Goal: Information Seeking & Learning: Learn about a topic

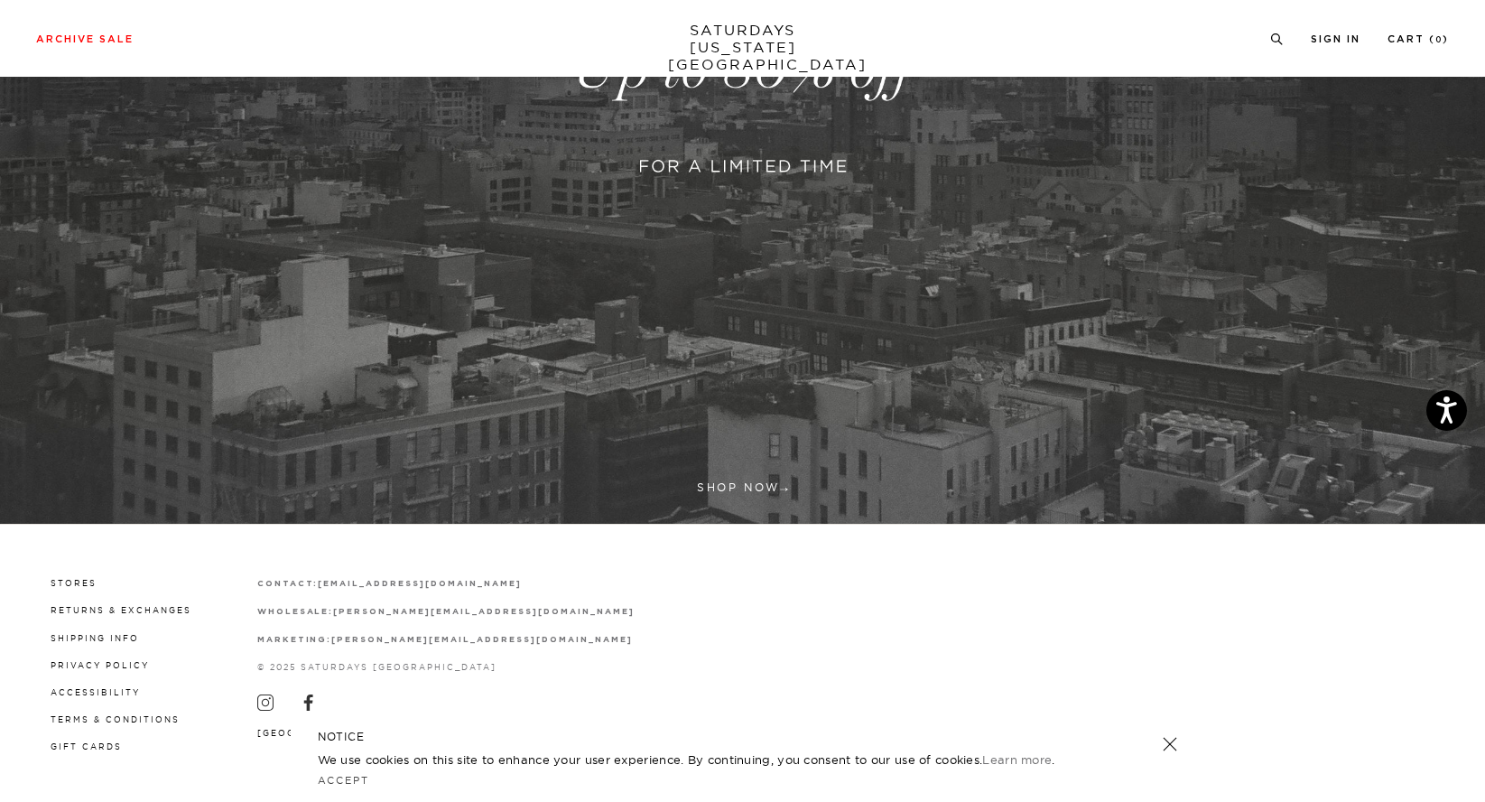
scroll to position [512, 0]
click at [727, 478] on link at bounding box center [742, 69] width 1485 height 909
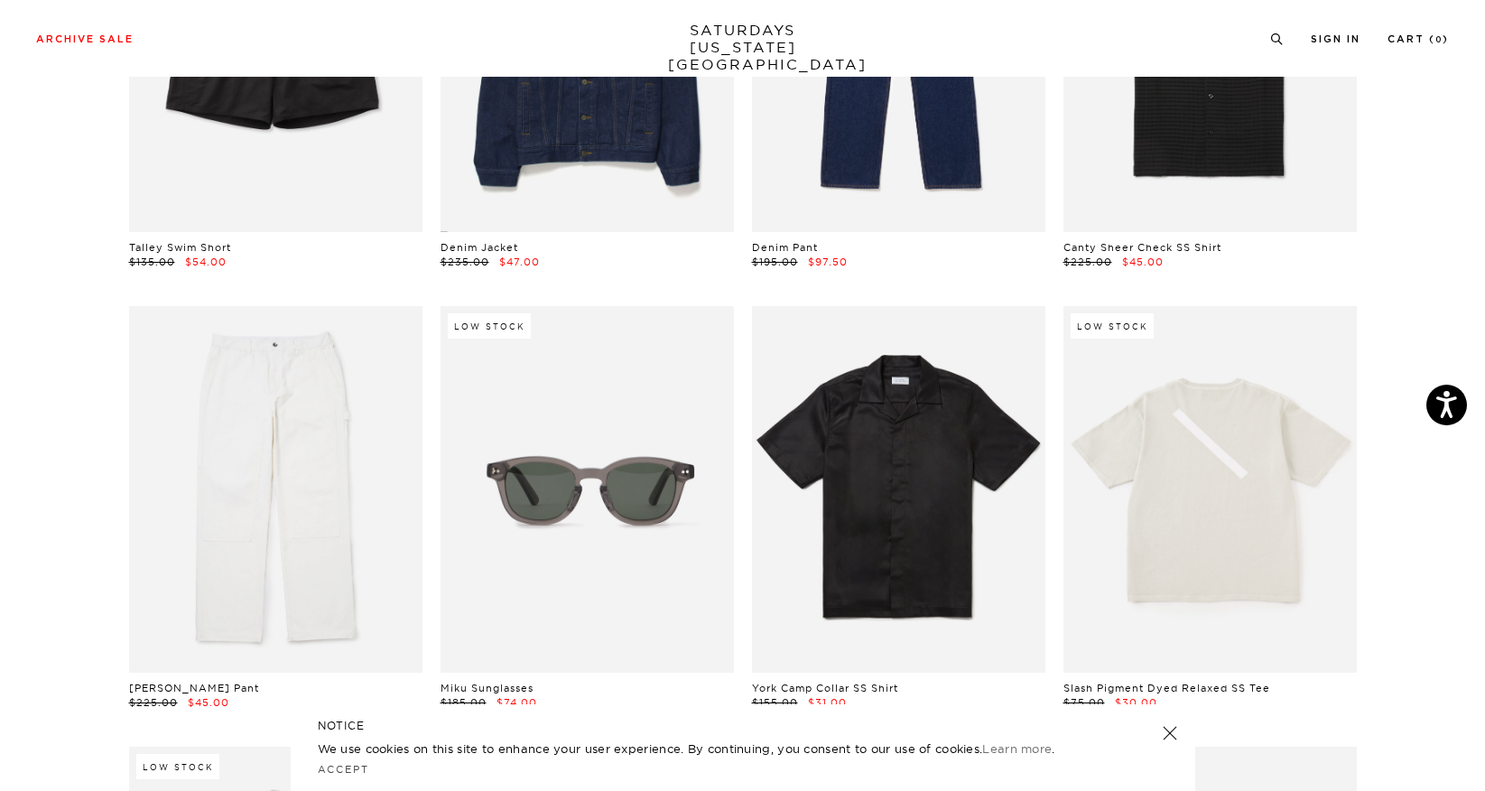
scroll to position [2519, 0]
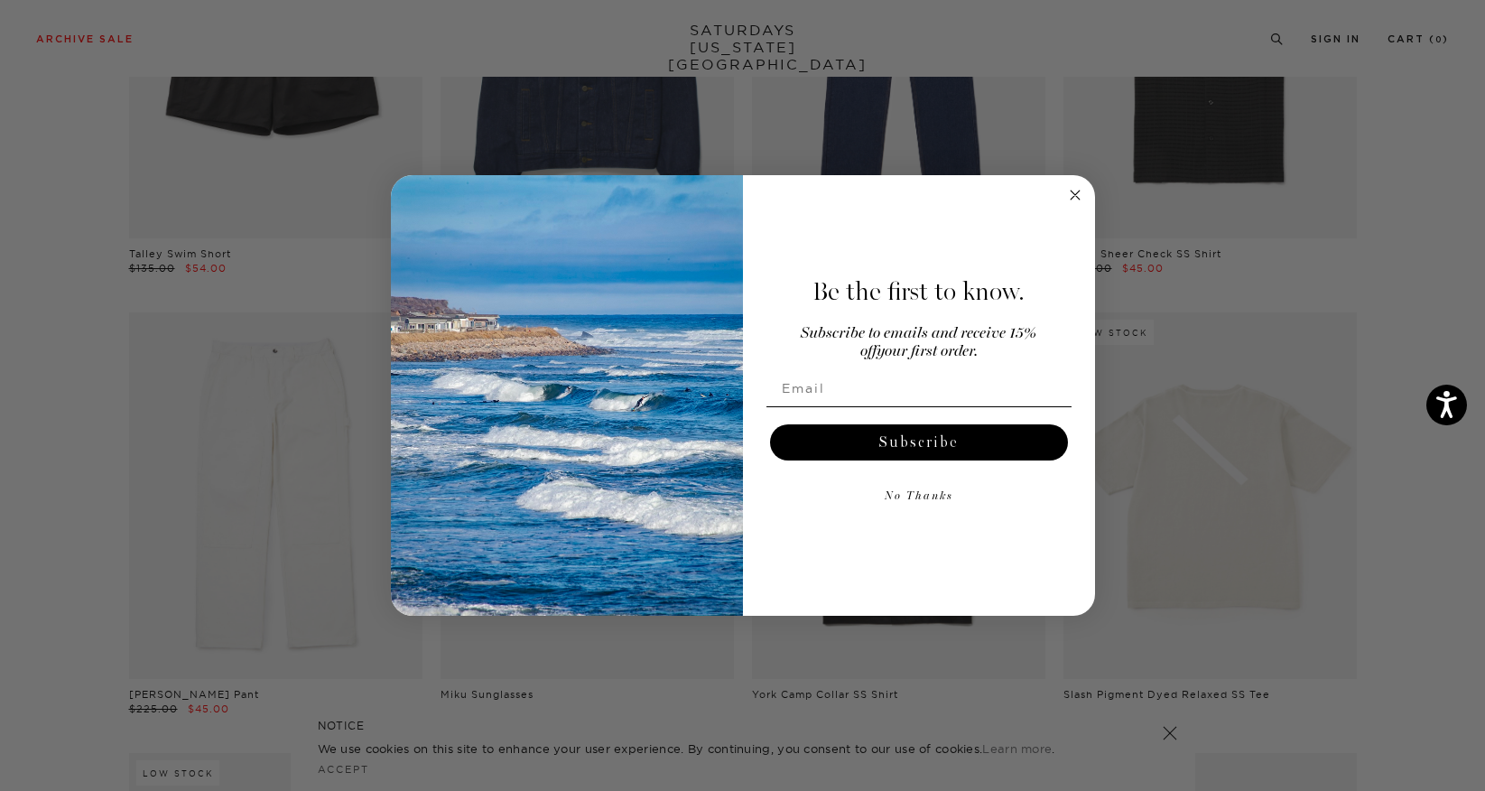
click at [1076, 190] on circle "Close dialog" at bounding box center [1074, 195] width 21 height 21
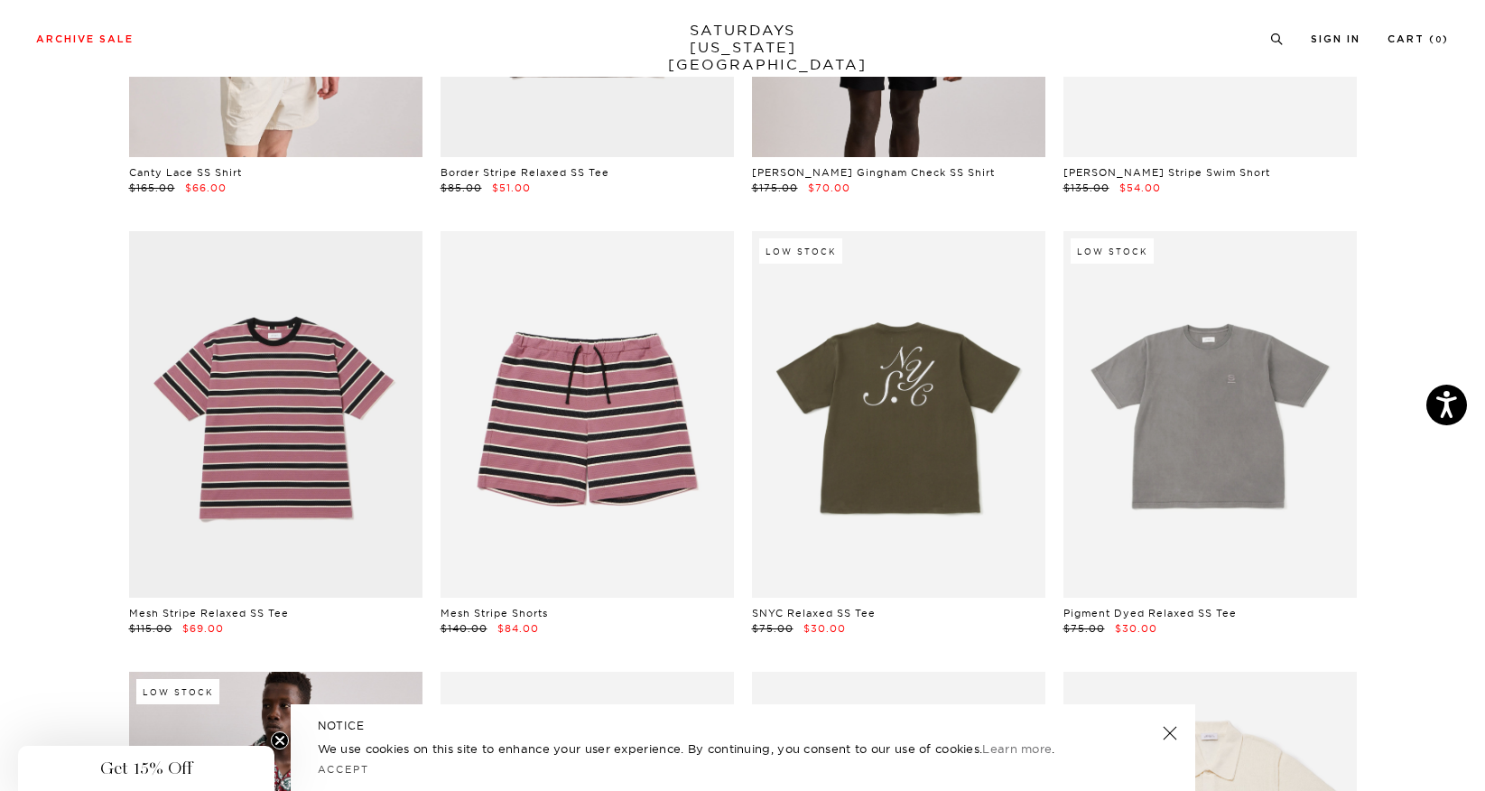
scroll to position [5256, 0]
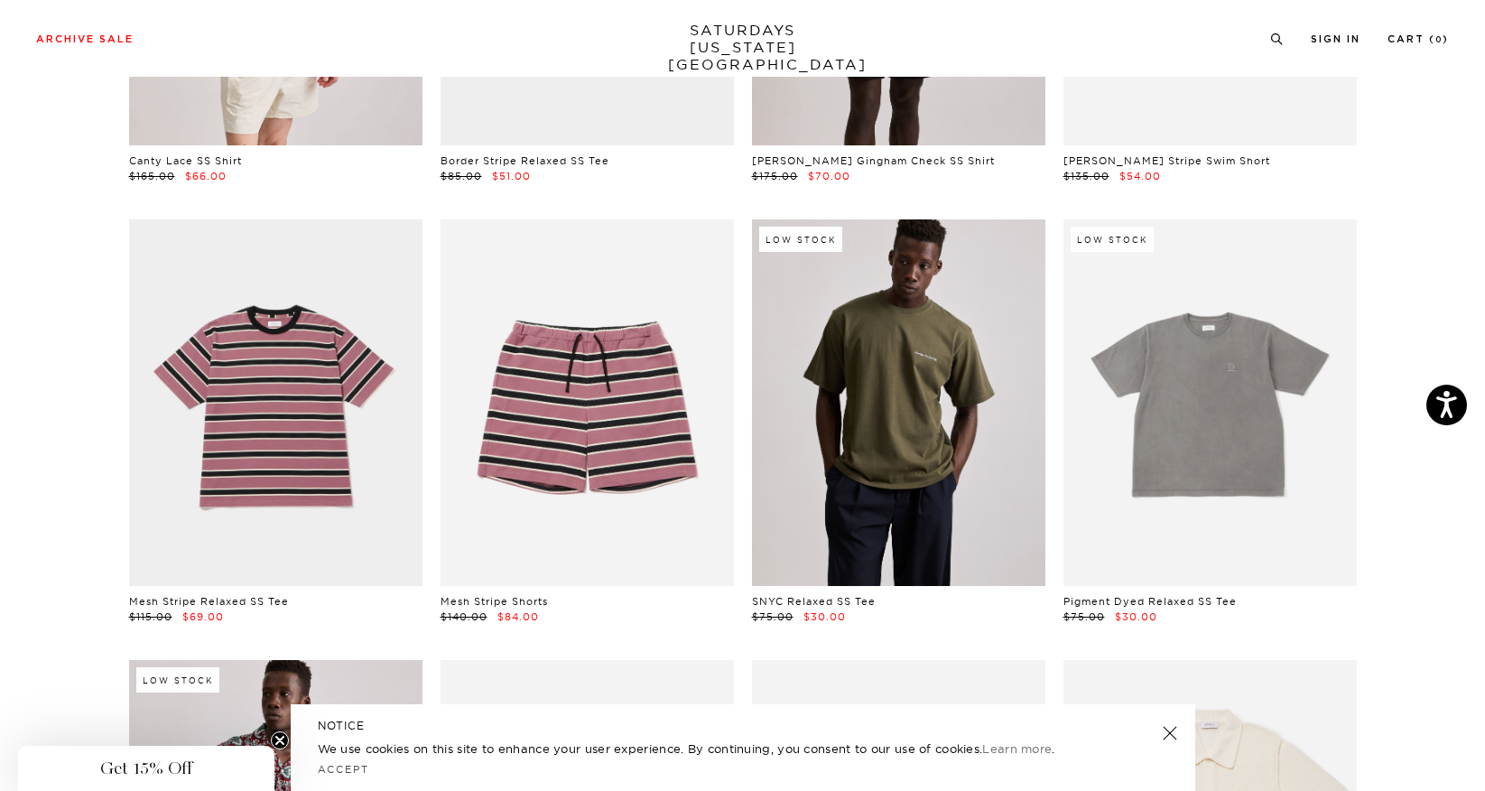
click at [864, 422] on link at bounding box center [898, 402] width 293 height 366
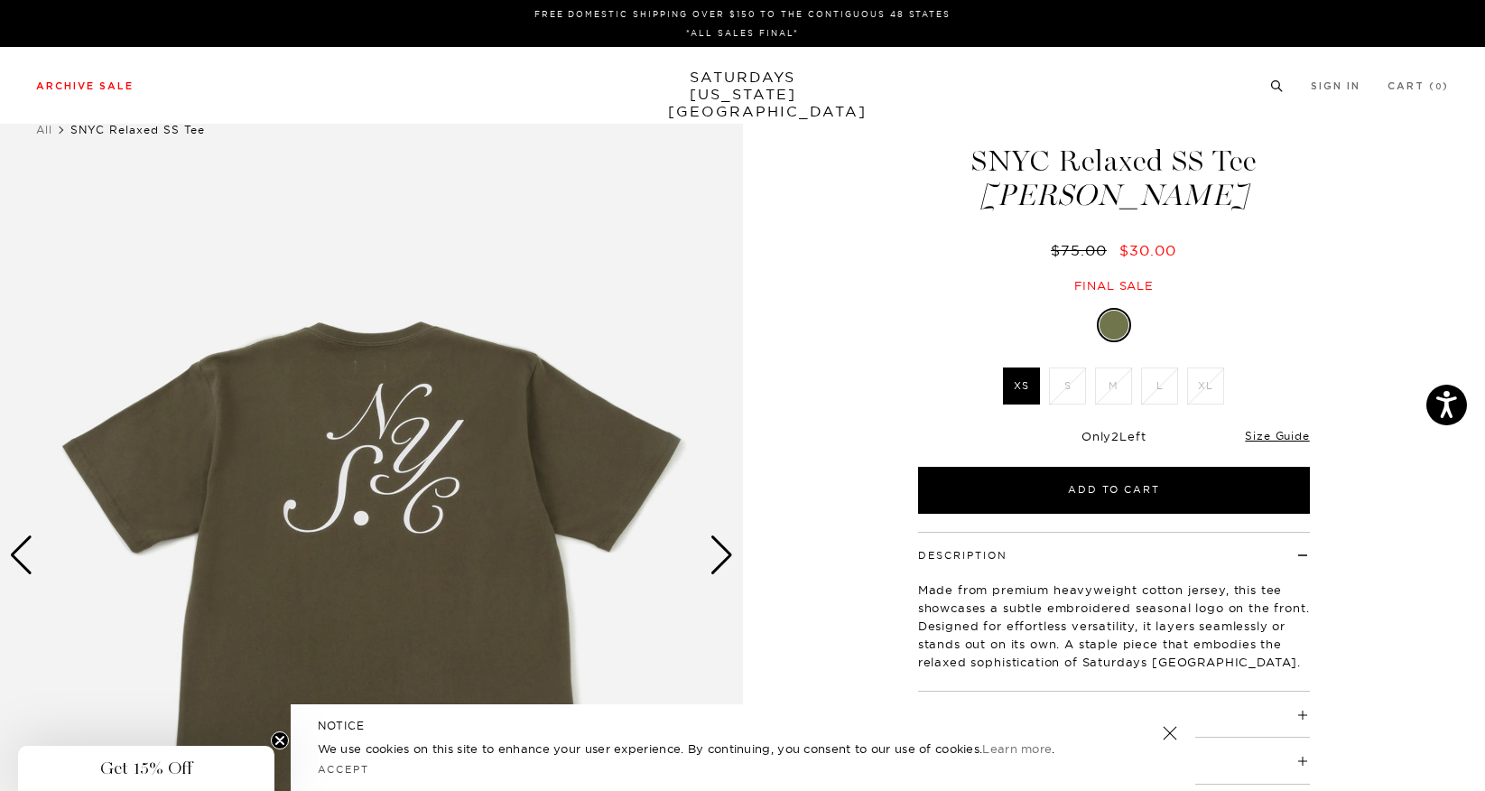
click at [1270, 87] on icon at bounding box center [1277, 86] width 14 height 12
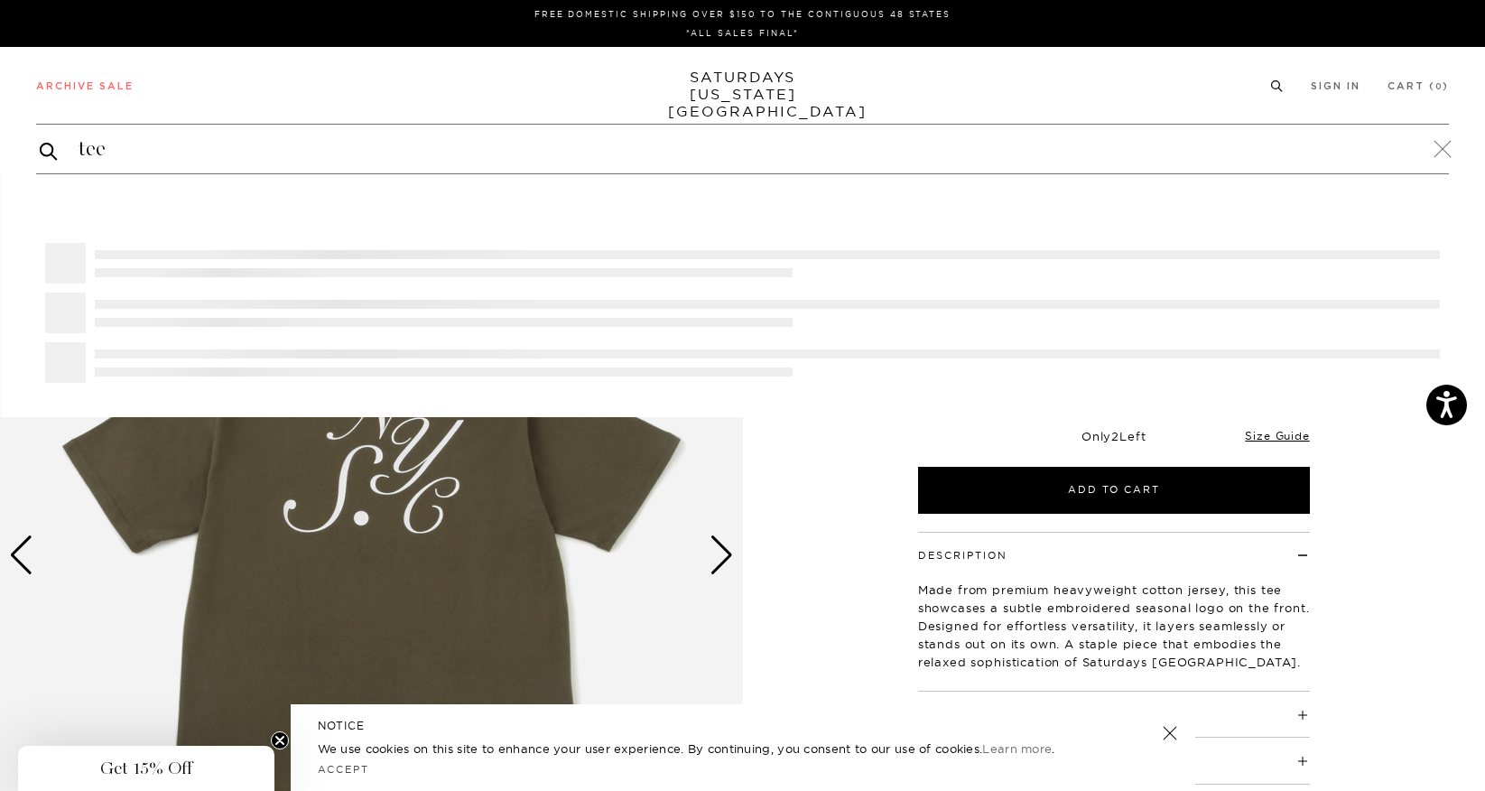
type input "tee"
click at [40, 140] on button "submit" at bounding box center [49, 151] width 18 height 22
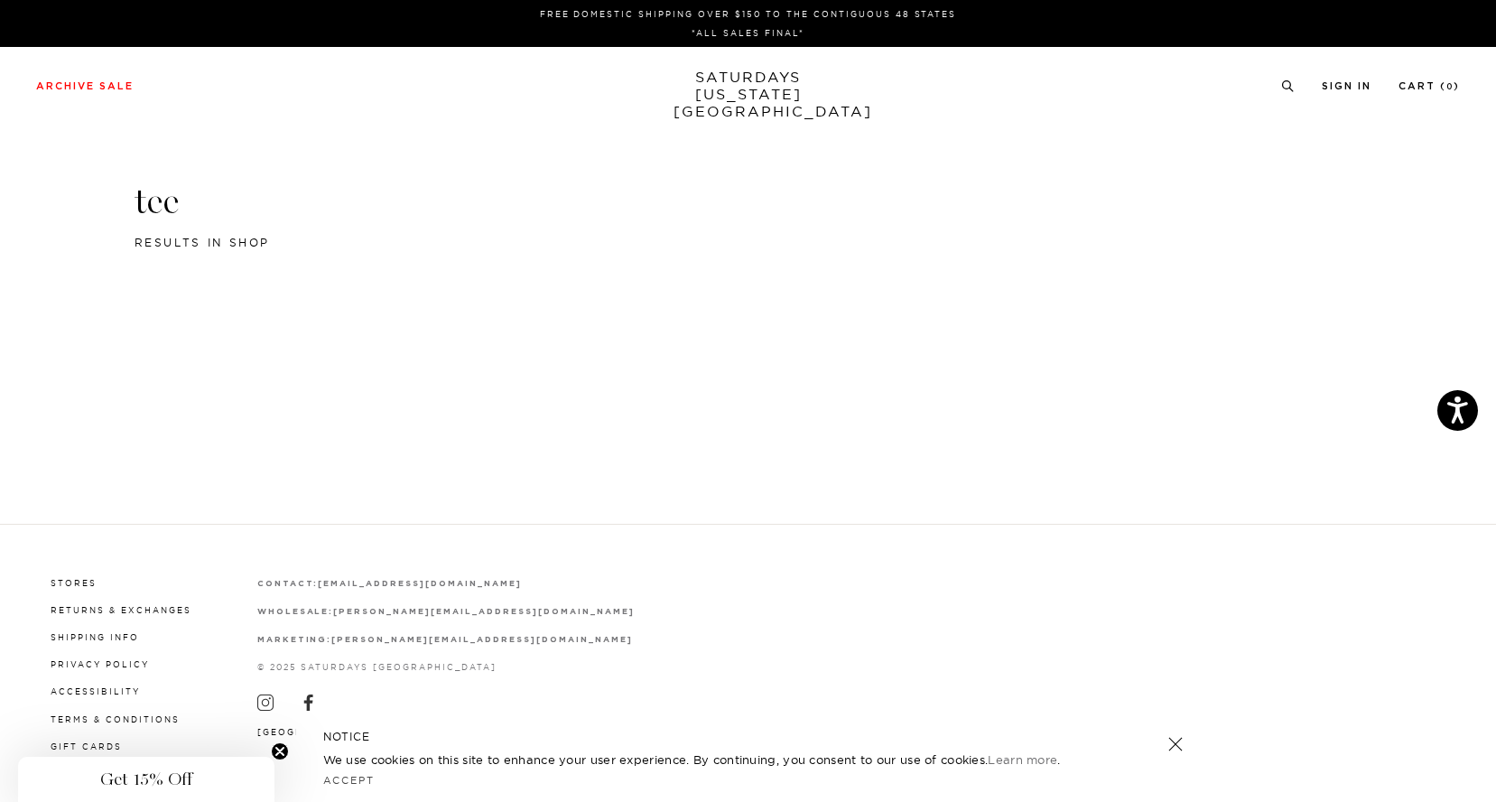
click at [281, 747] on circle "Close teaser" at bounding box center [280, 751] width 17 height 17
click at [715, 84] on link "SATURDAYS NEW YORK CITY" at bounding box center [747, 94] width 149 height 51
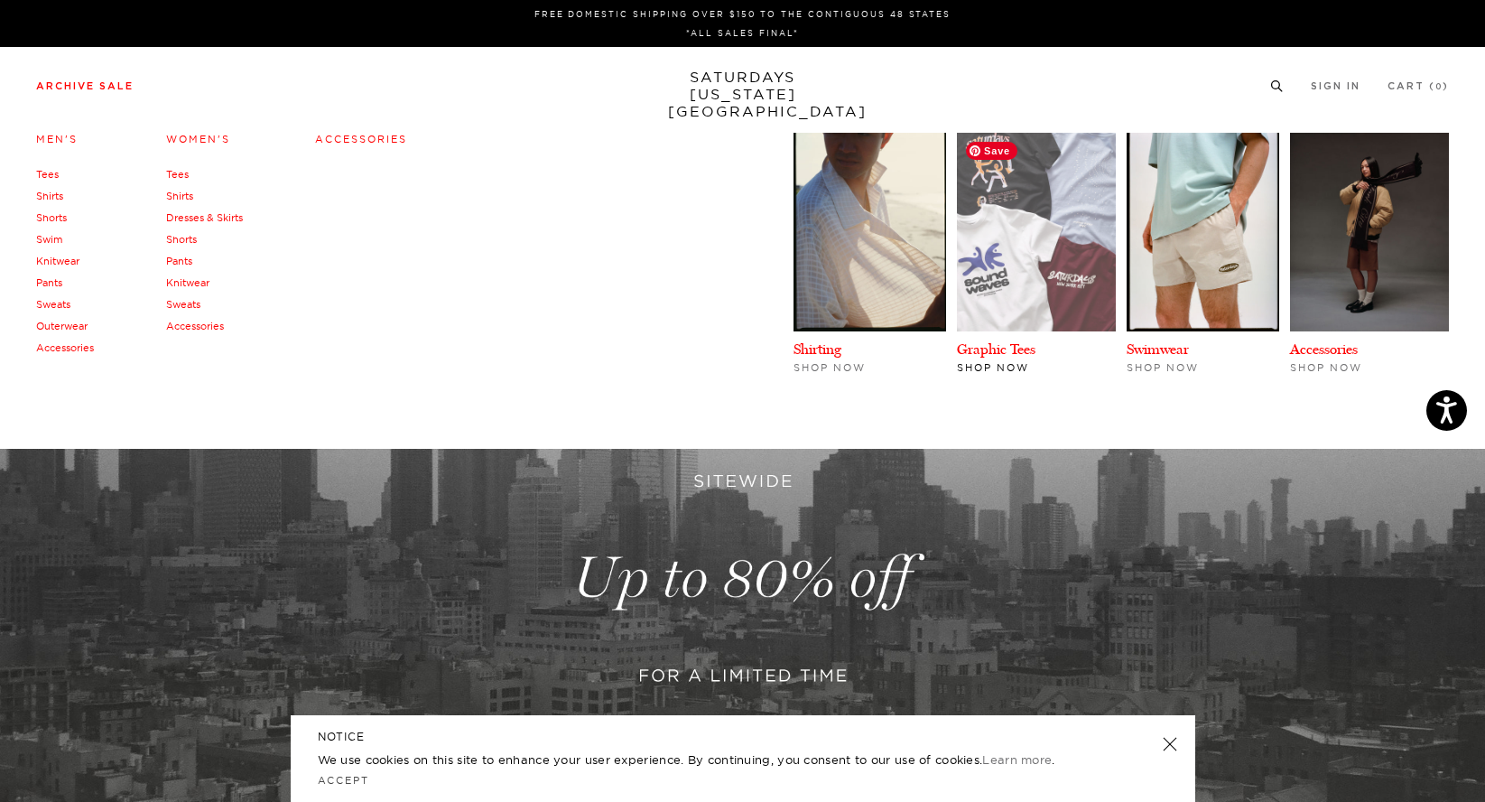
click at [1038, 263] on img at bounding box center [1036, 232] width 159 height 199
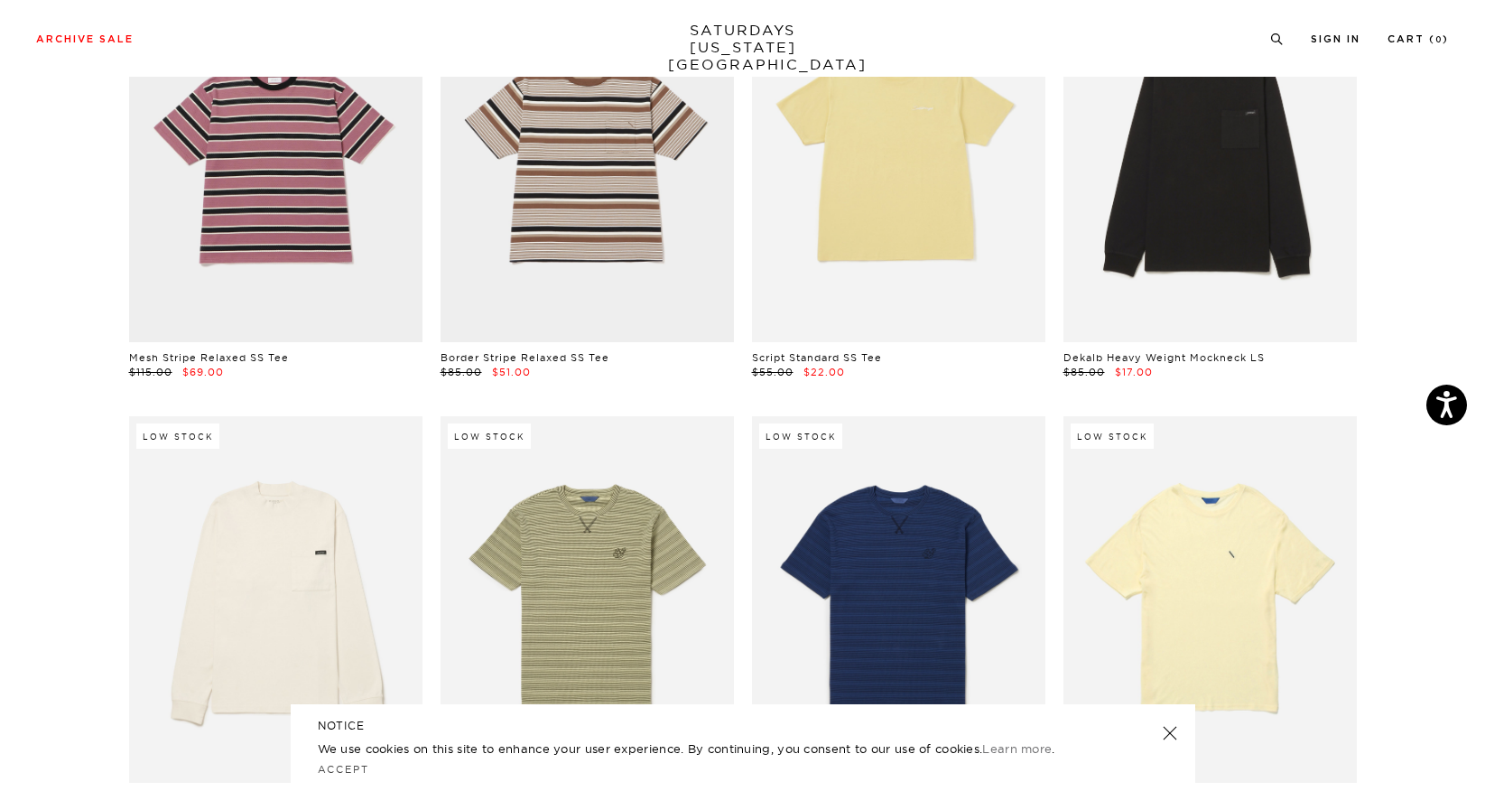
scroll to position [1011, 0]
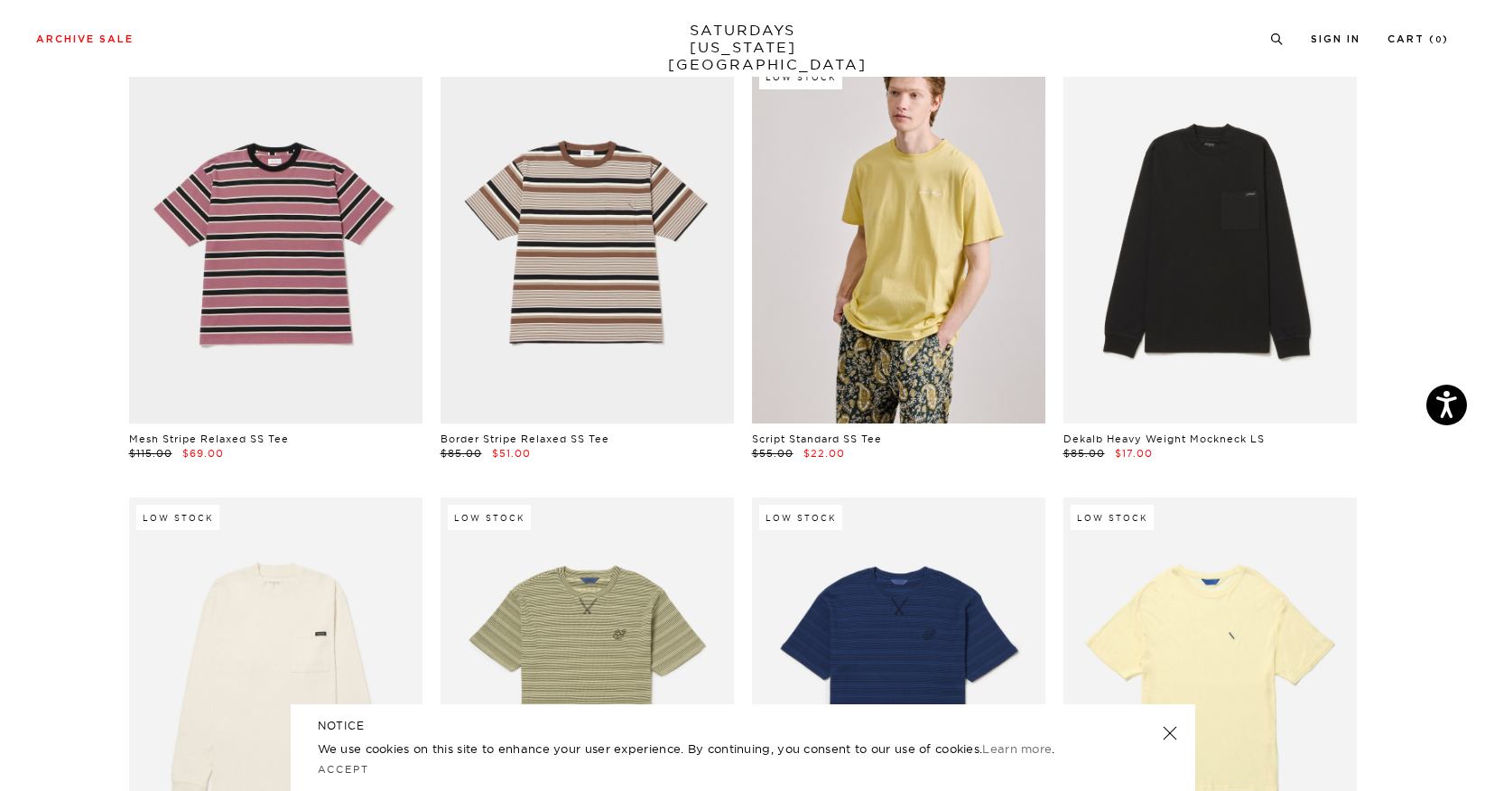
click at [845, 330] on link at bounding box center [898, 240] width 293 height 366
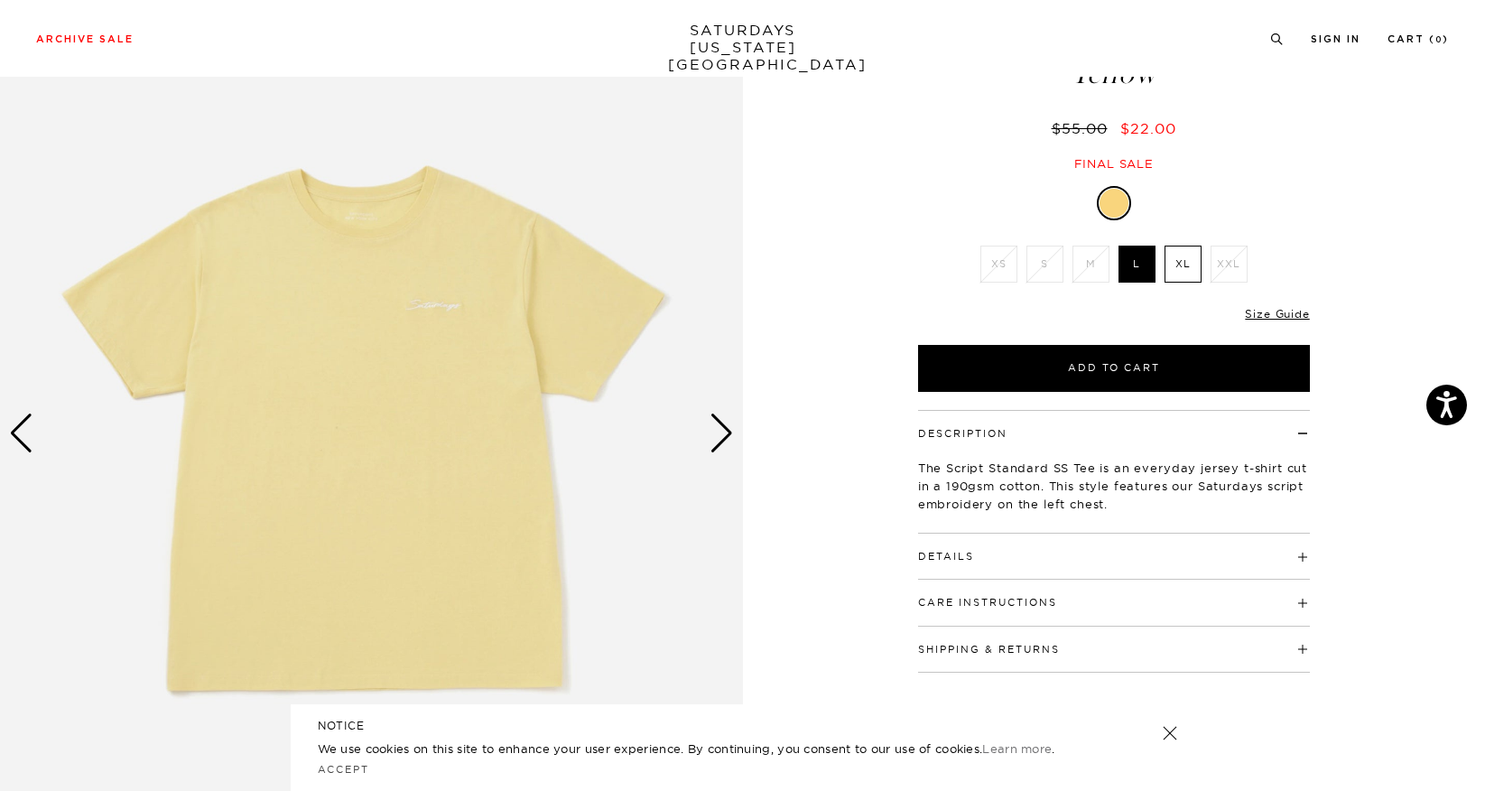
scroll to position [130, 0]
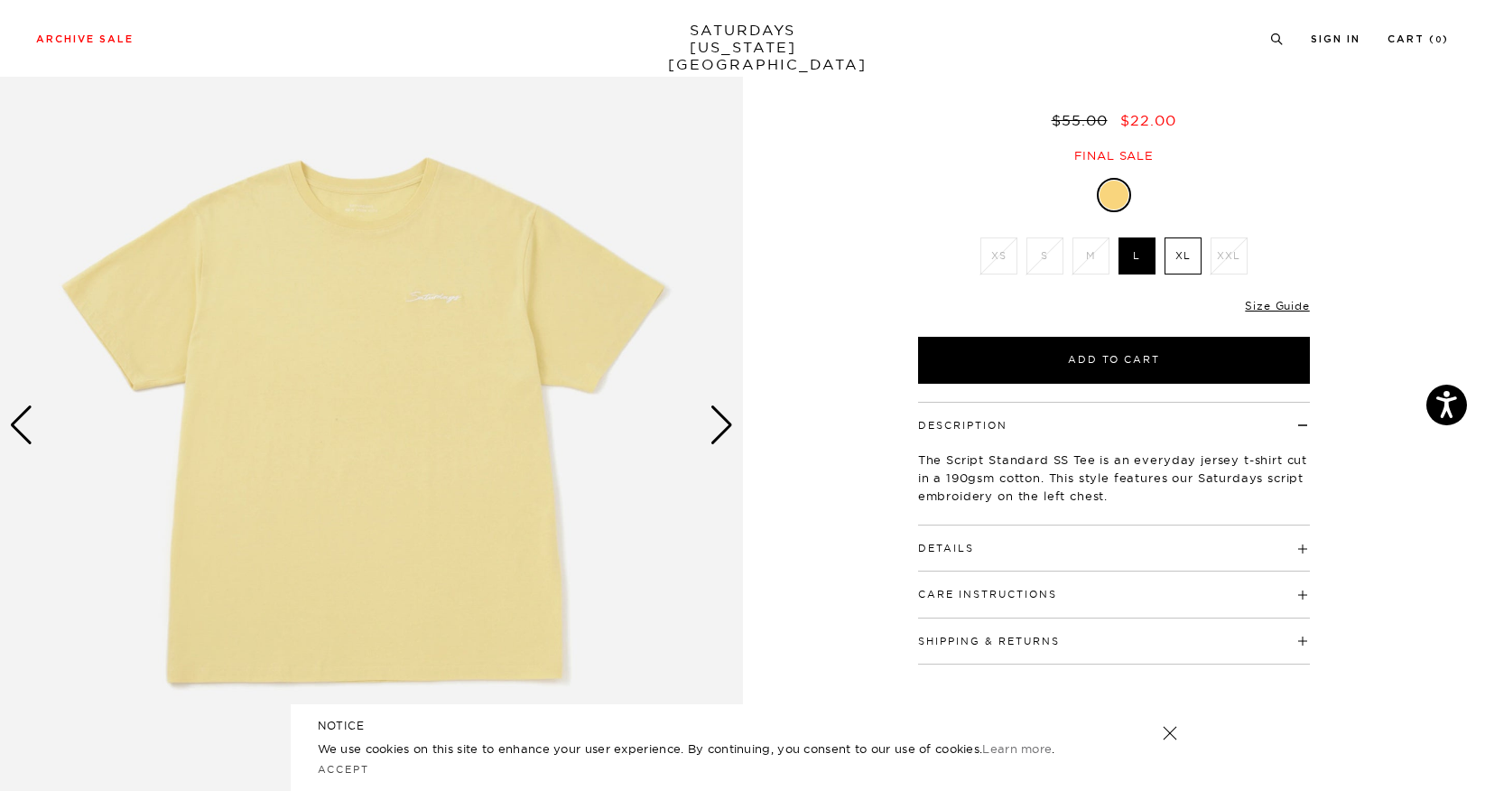
click at [441, 299] on img at bounding box center [371, 425] width 743 height 928
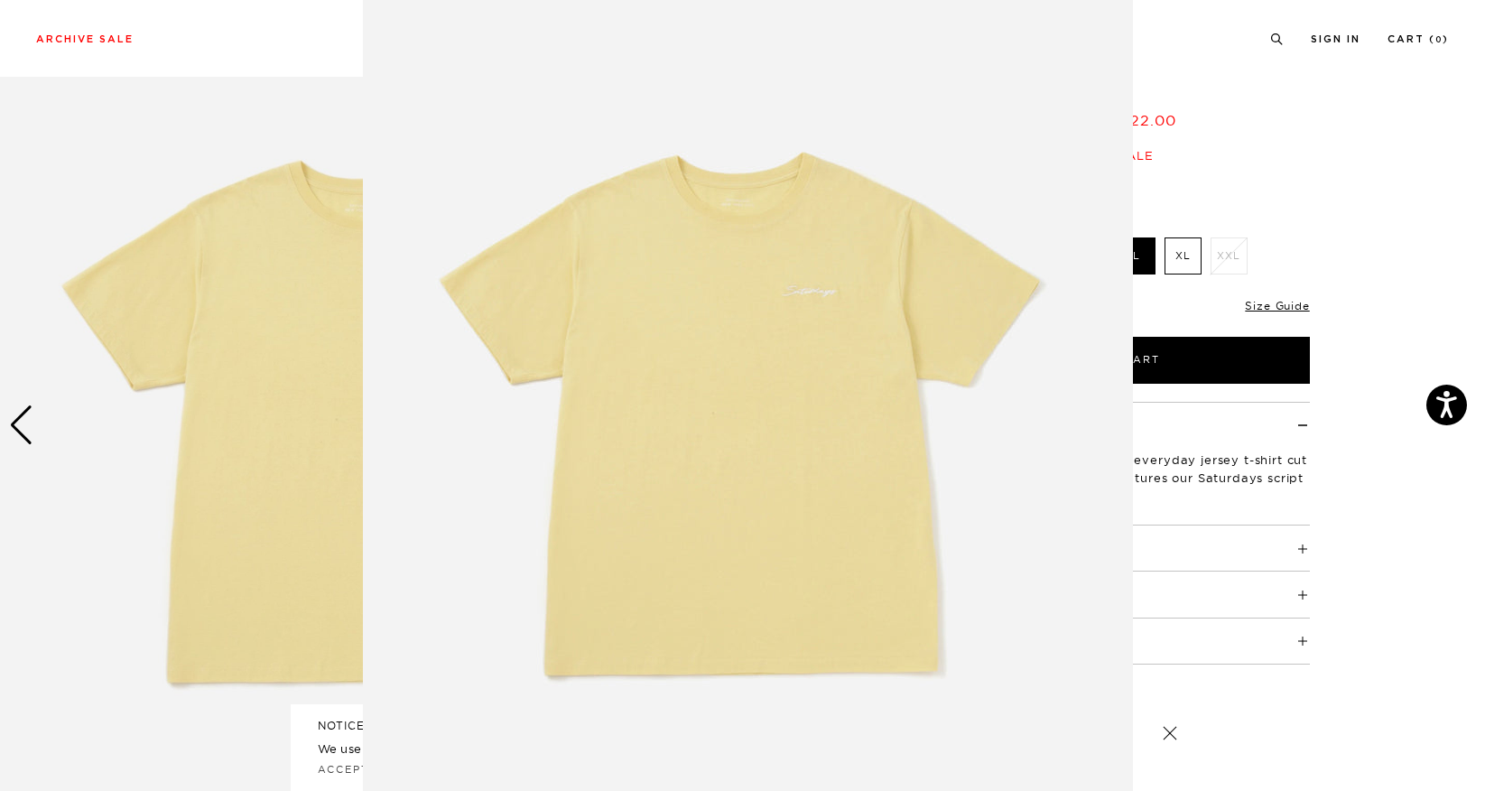
scroll to position [44, 0]
click at [814, 293] on img at bounding box center [748, 418] width 770 height 924
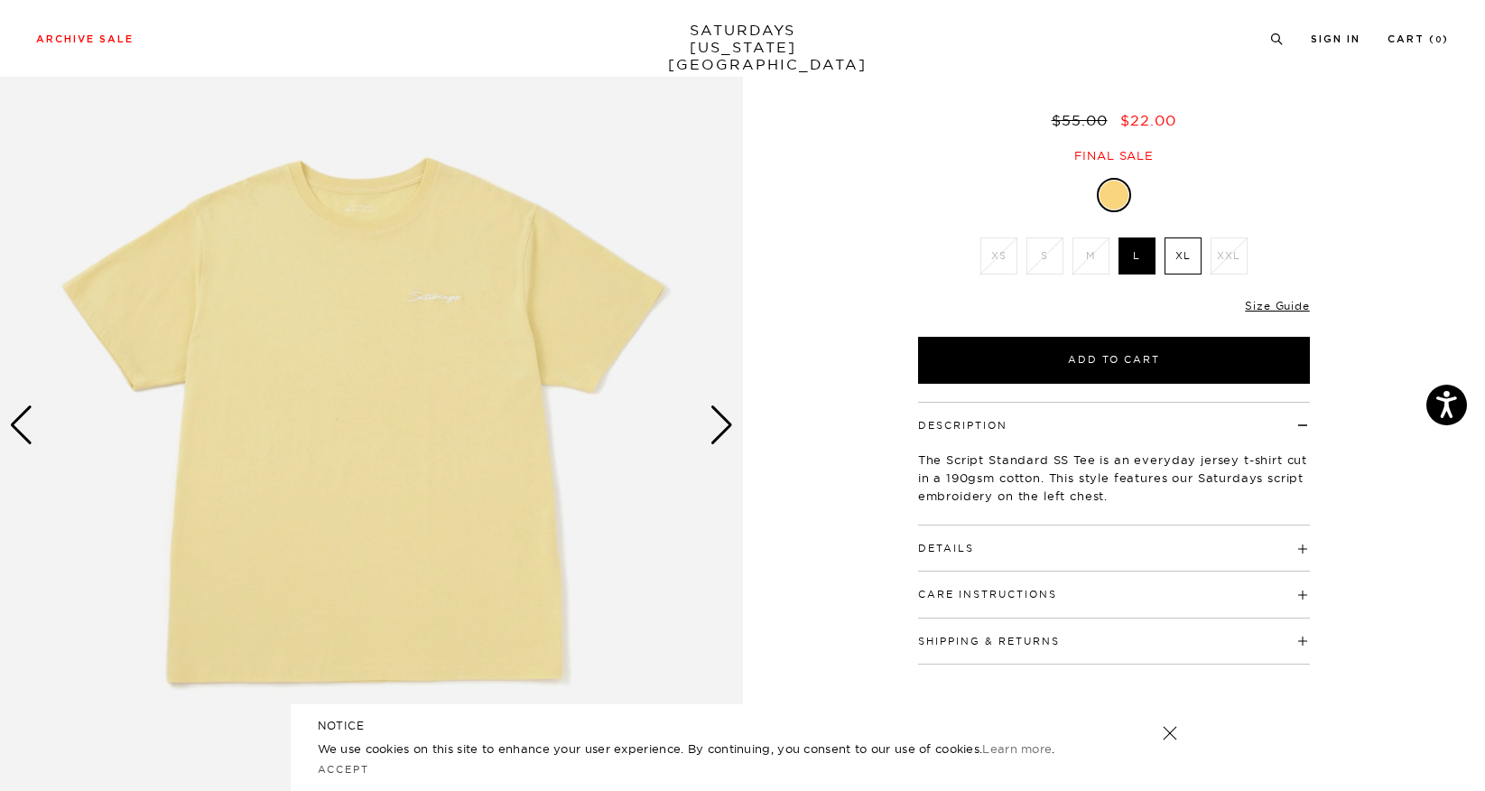
click at [719, 427] on div "Next slide" at bounding box center [722, 425] width 24 height 40
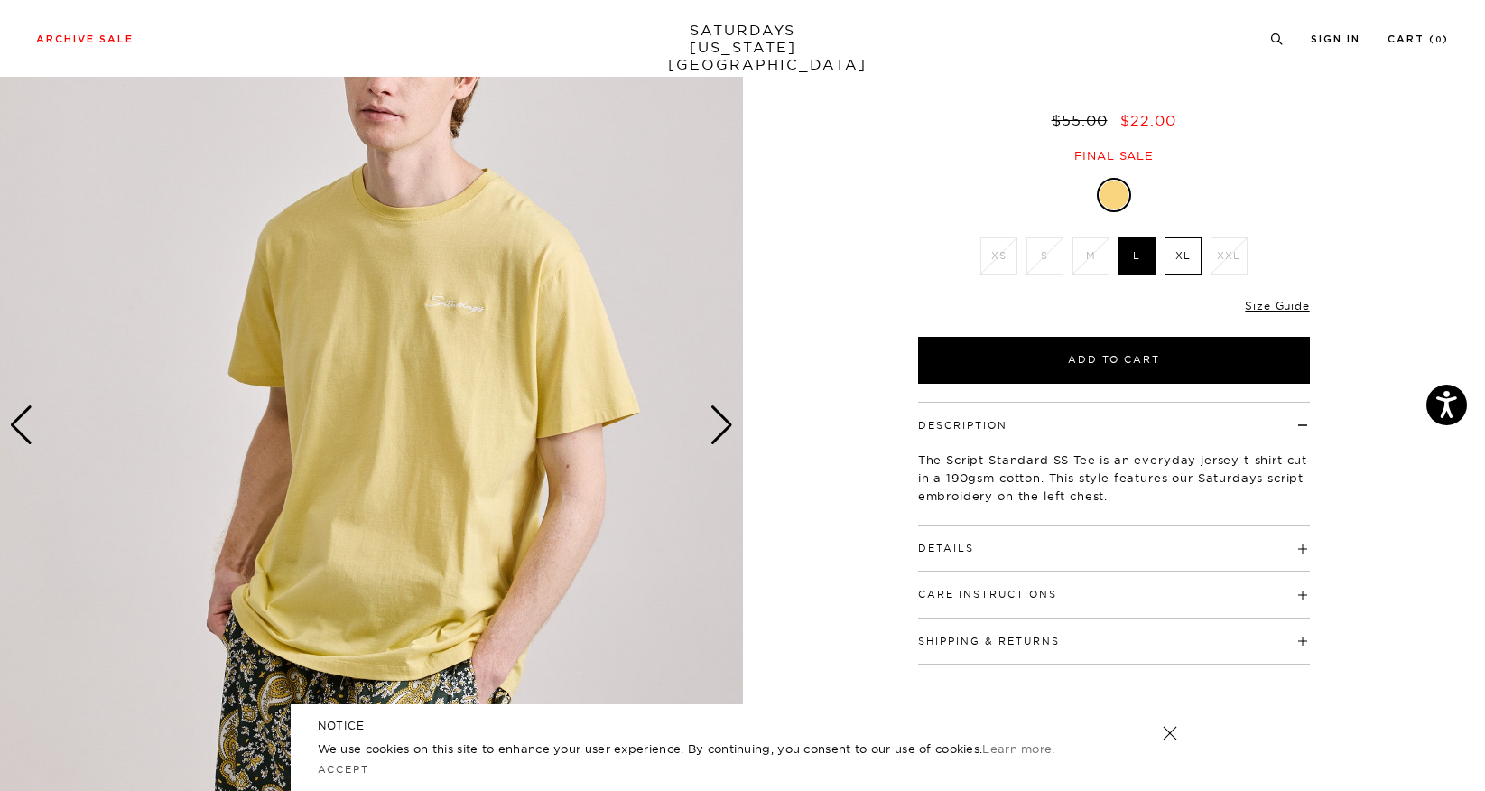
click at [719, 427] on div "Next slide" at bounding box center [722, 425] width 24 height 40
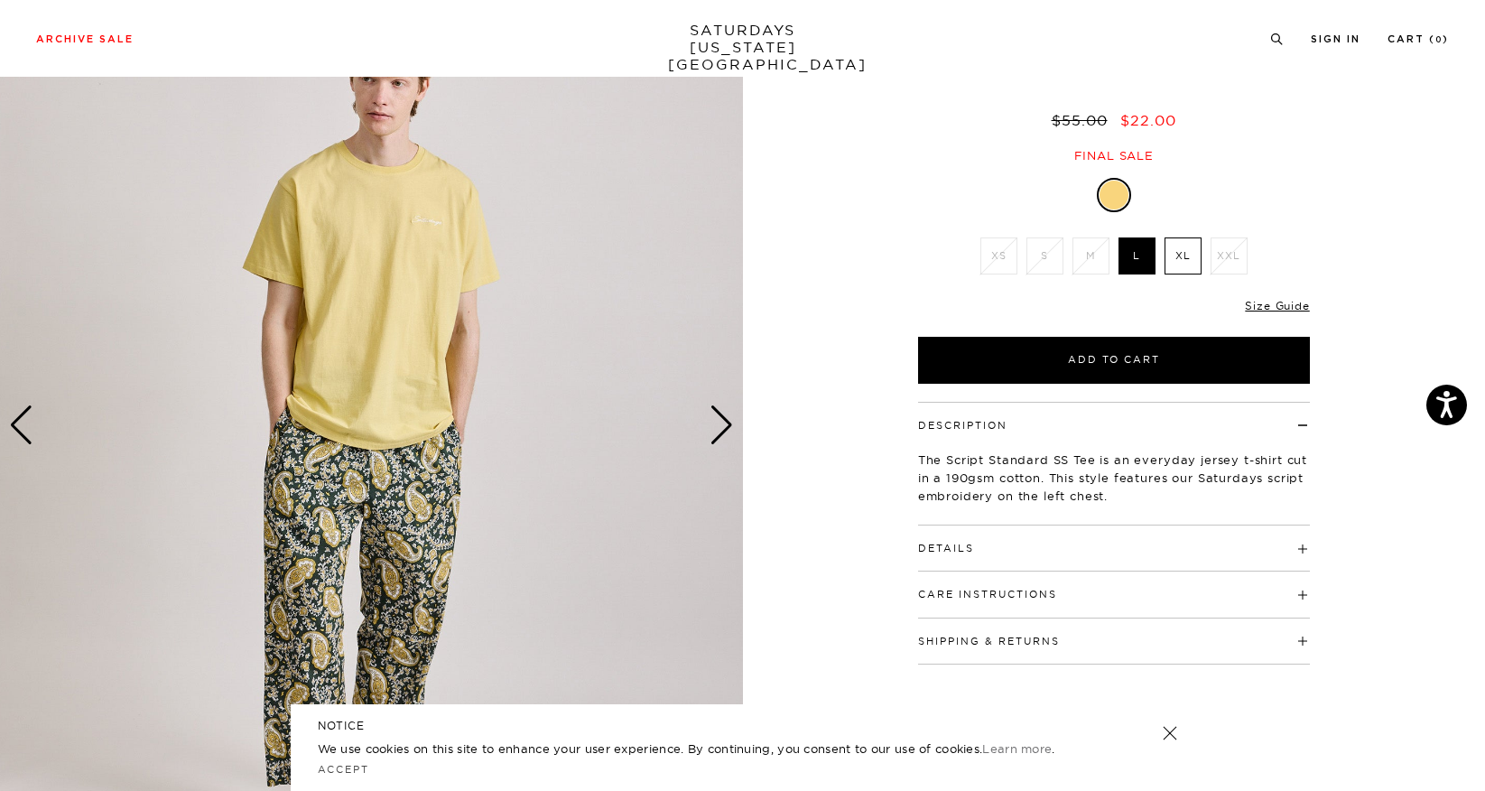
click at [719, 427] on div "Next slide" at bounding box center [722, 425] width 24 height 40
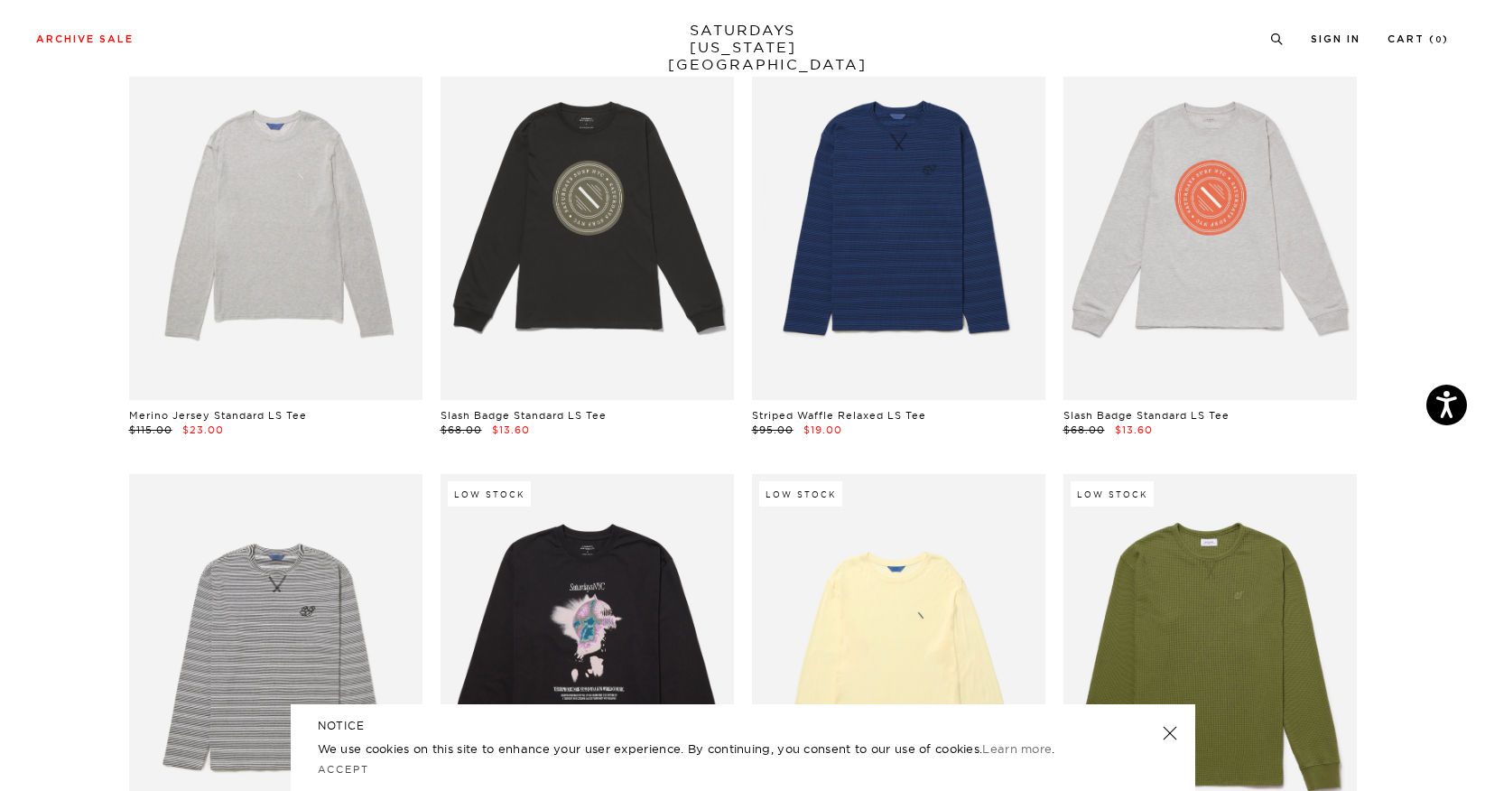
scroll to position [2661, 0]
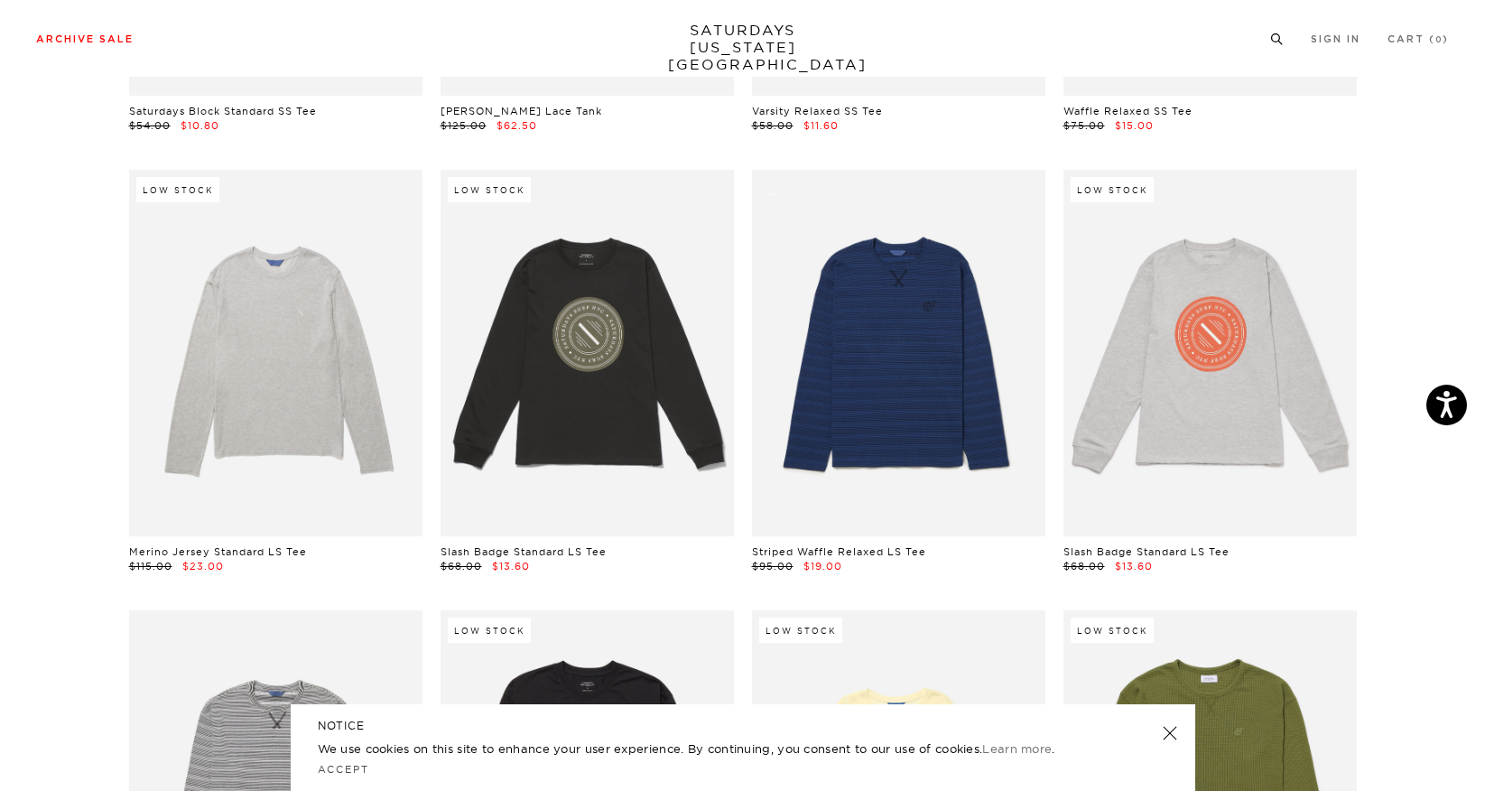
click at [1272, 42] on icon at bounding box center [1277, 39] width 14 height 12
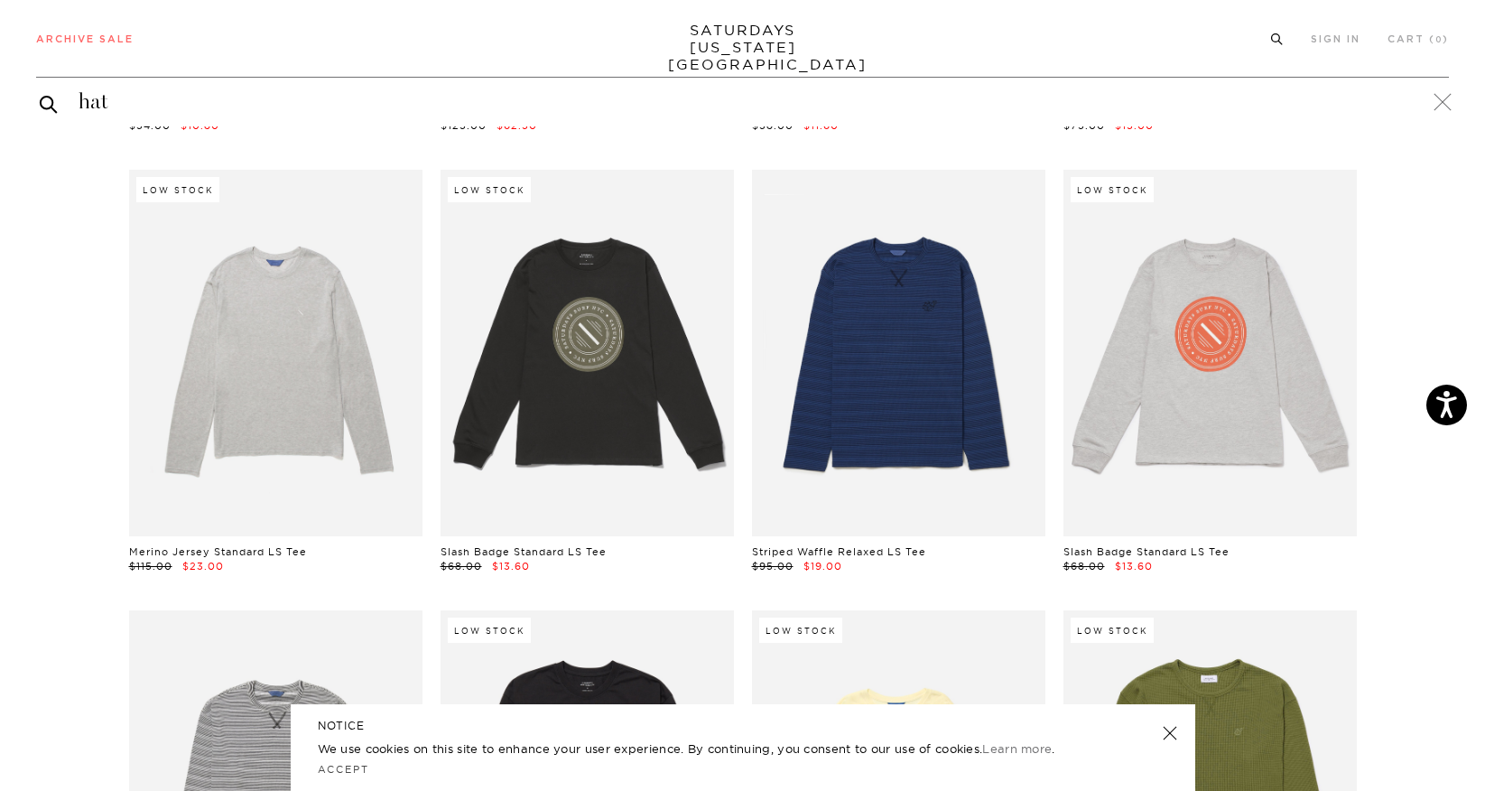
type input "hat"
click at [40, 93] on button "submit" at bounding box center [49, 104] width 18 height 22
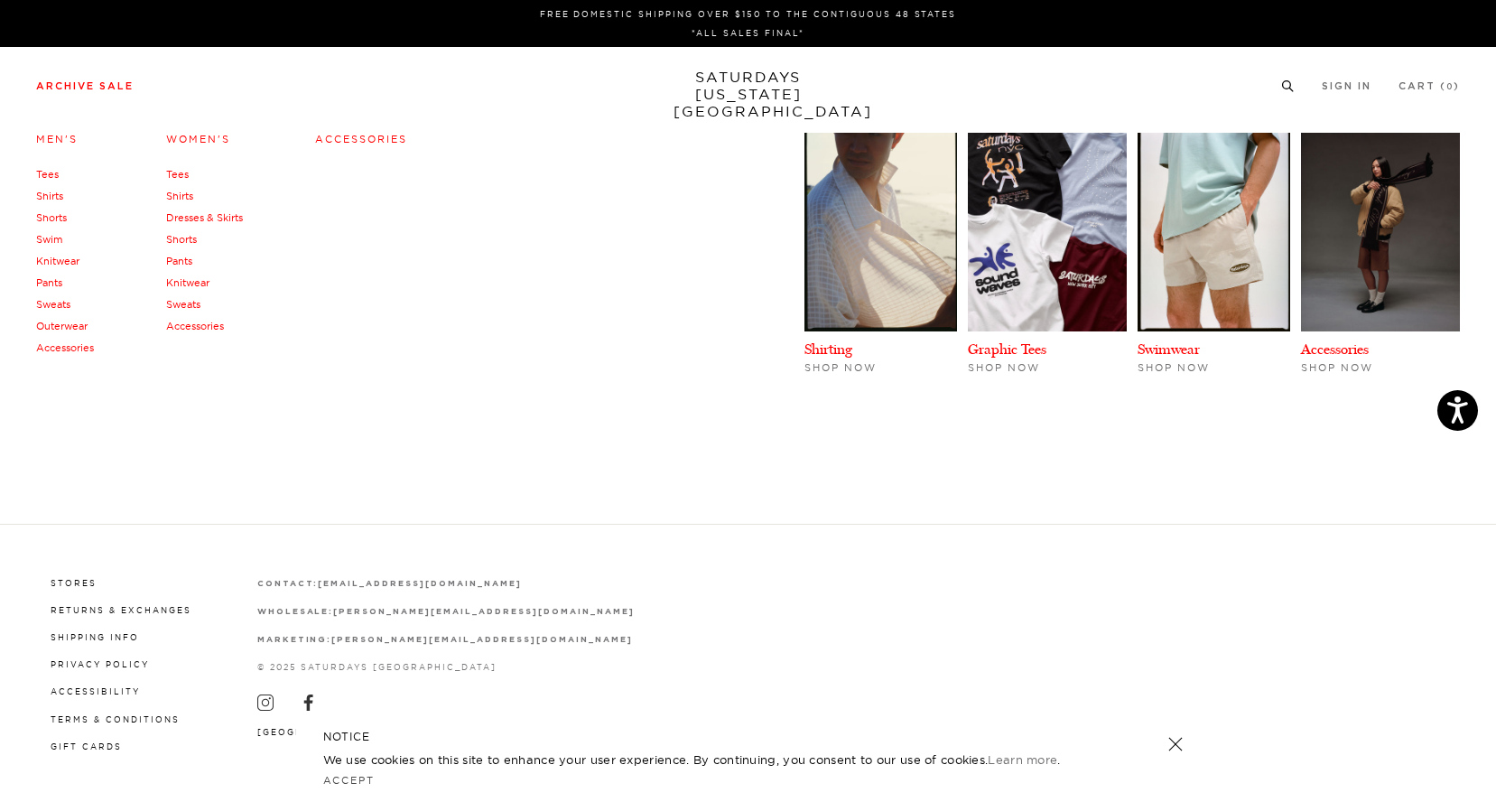
click at [54, 346] on link "Accessories" at bounding box center [65, 347] width 58 height 13
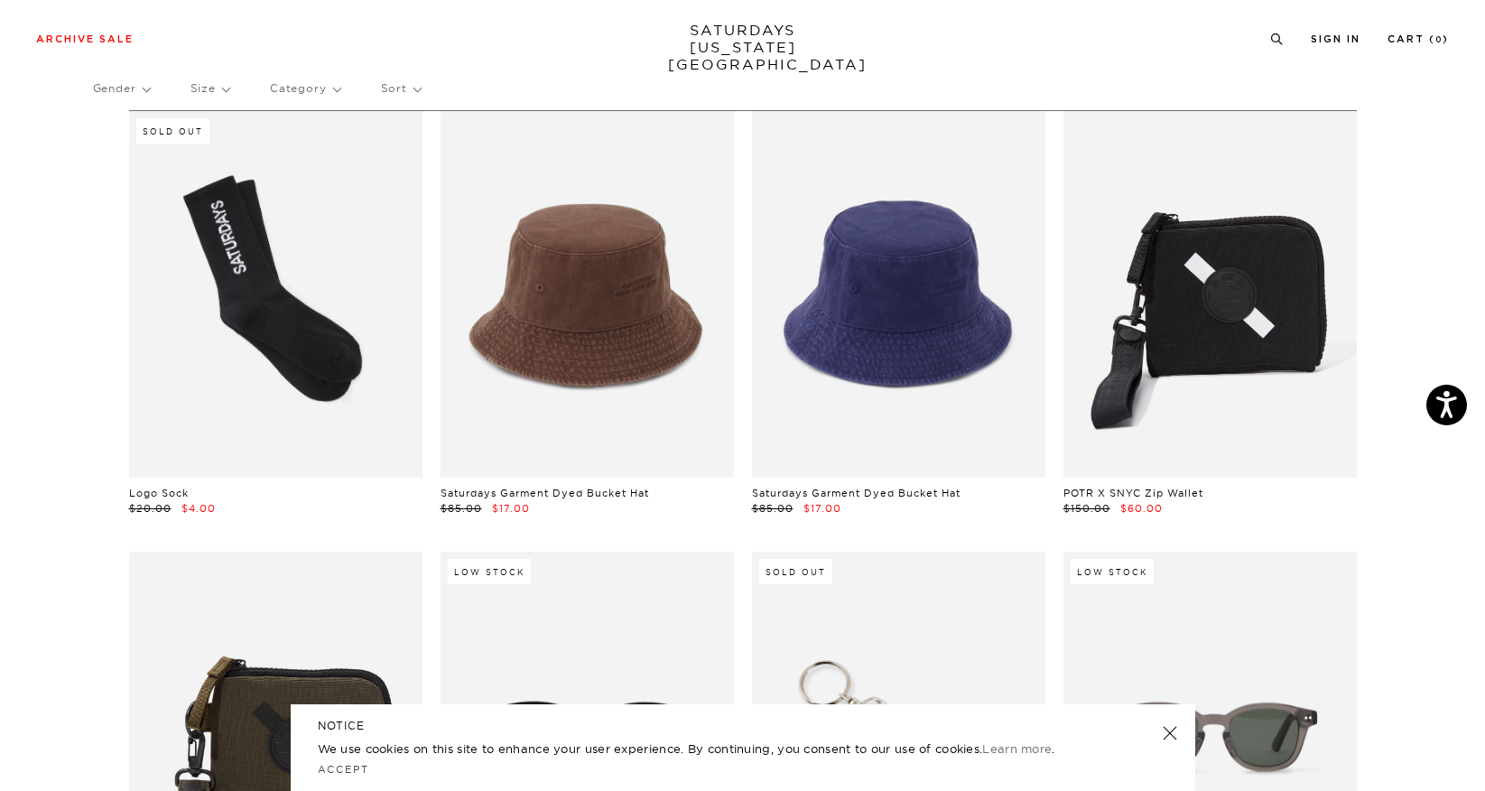
scroll to position [62, 0]
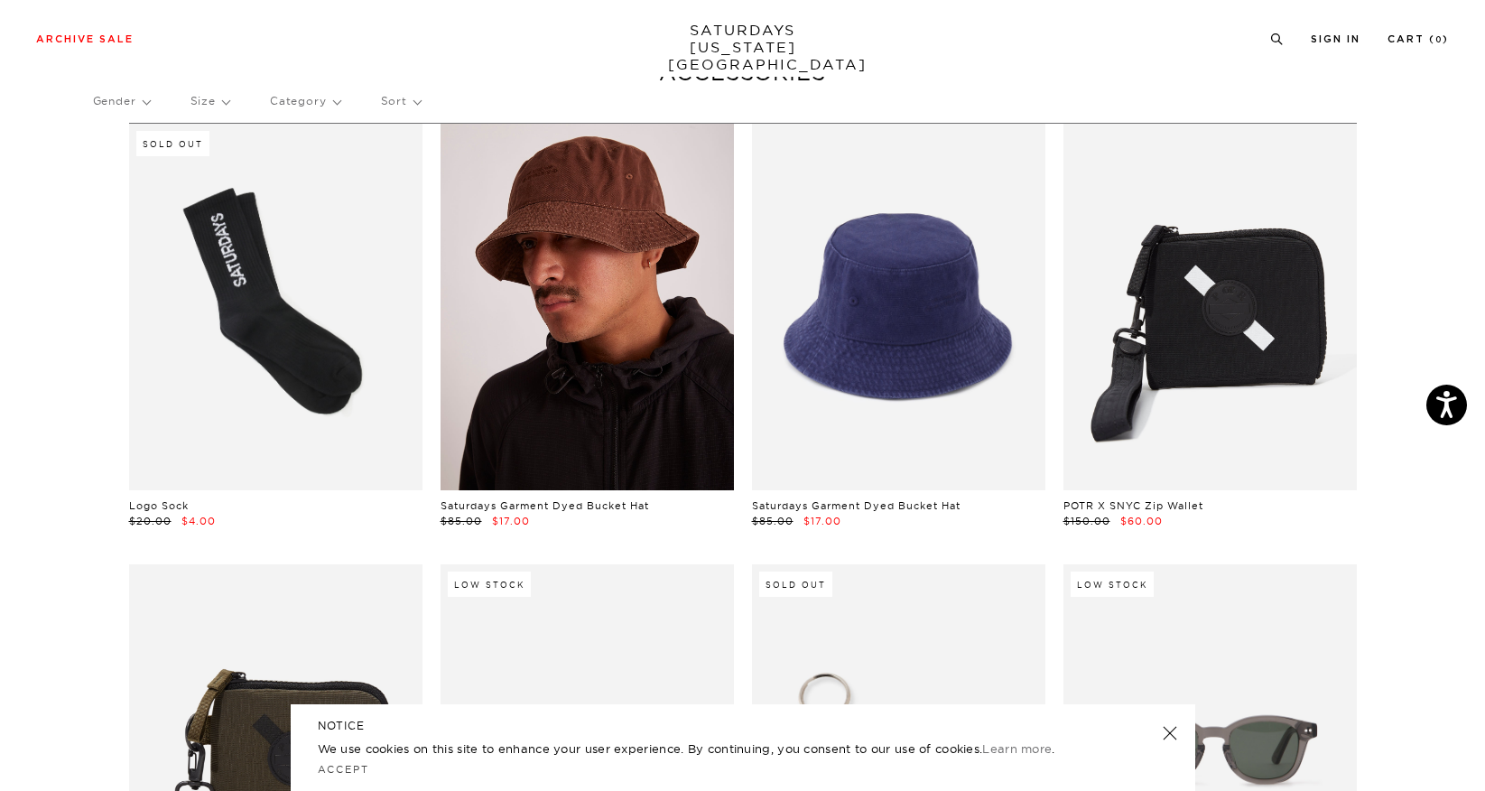
click at [525, 375] on link at bounding box center [587, 307] width 293 height 366
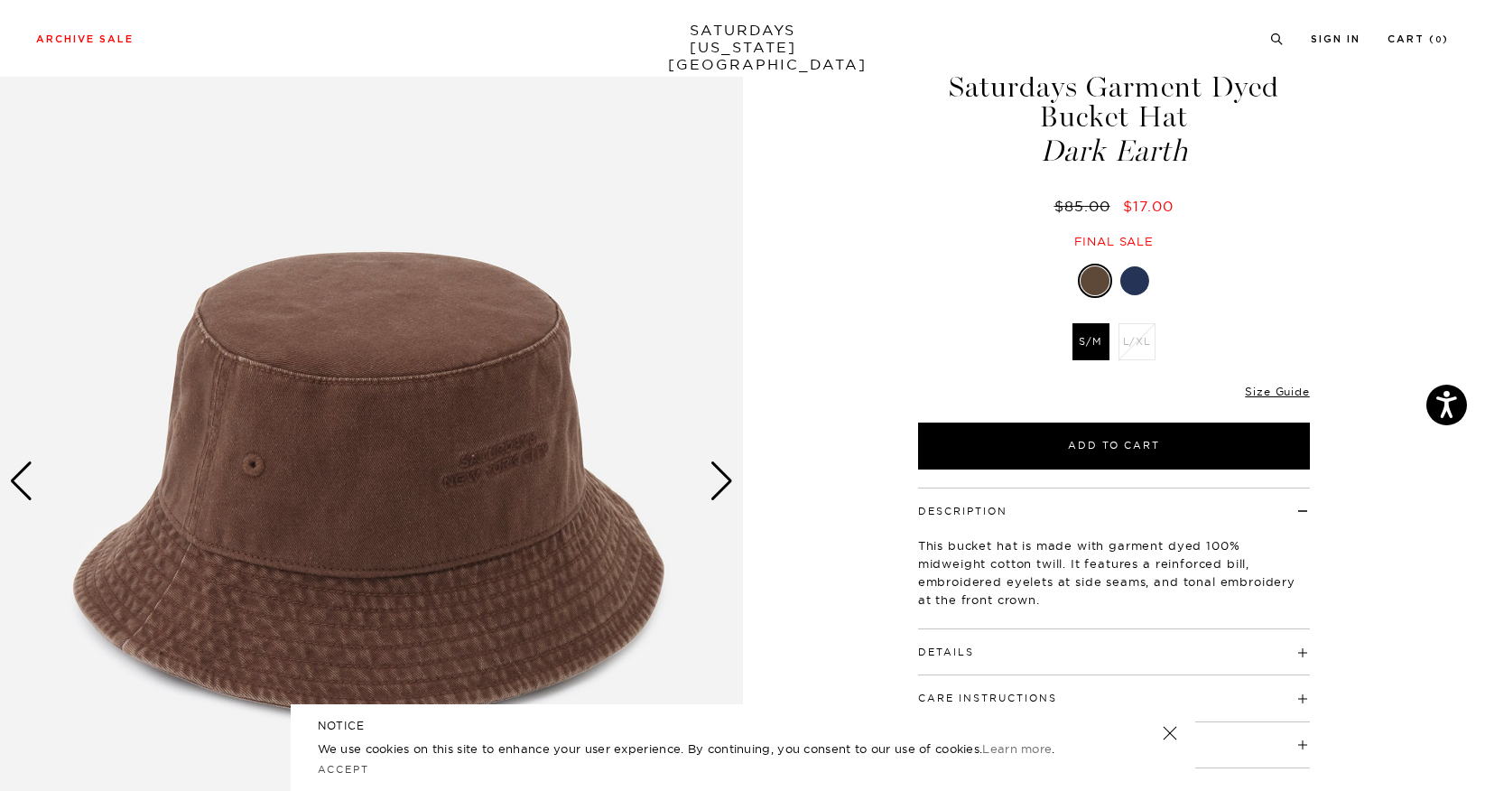
scroll to position [86, 0]
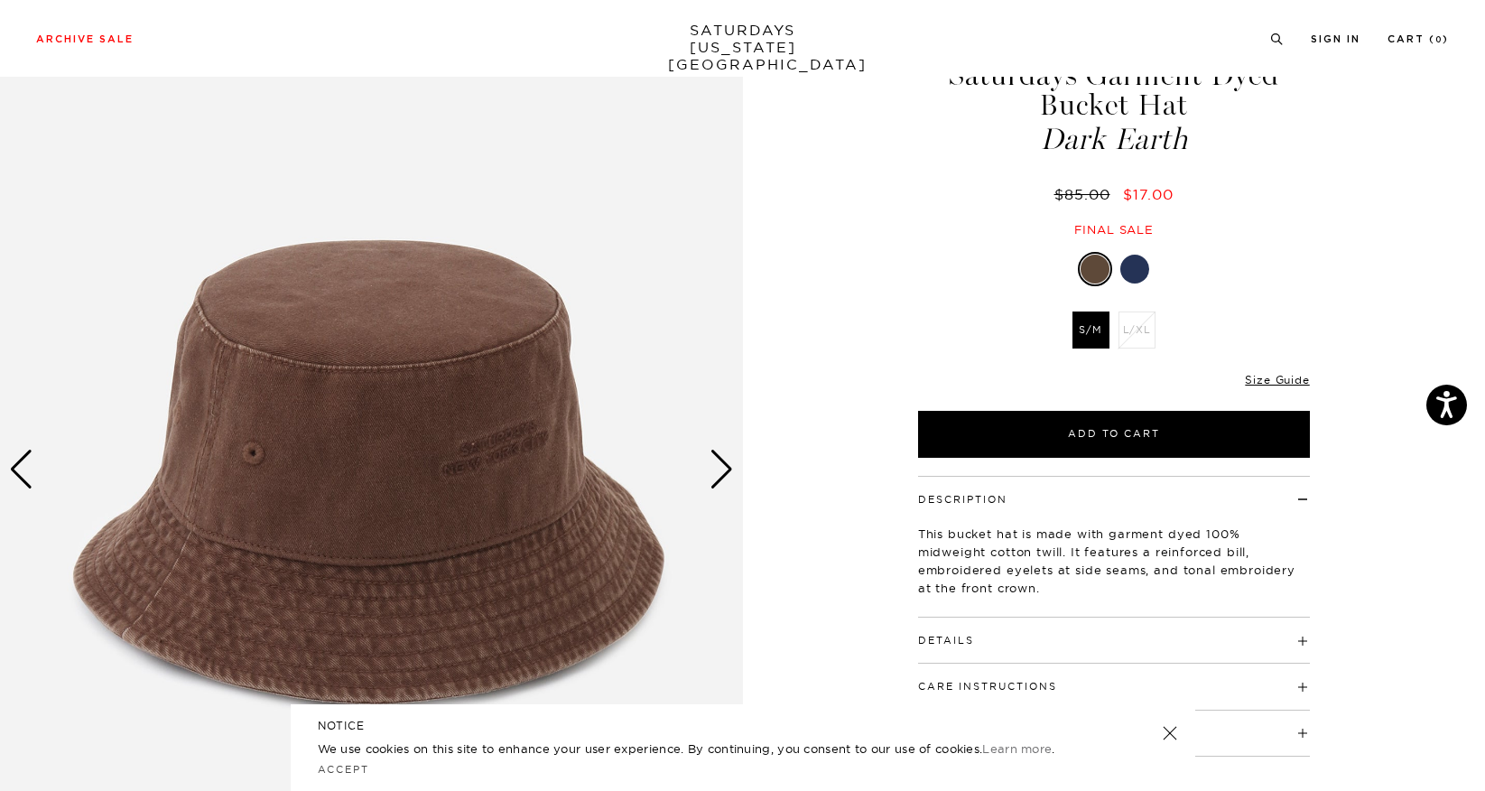
click at [1134, 266] on div at bounding box center [1134, 269] width 29 height 29
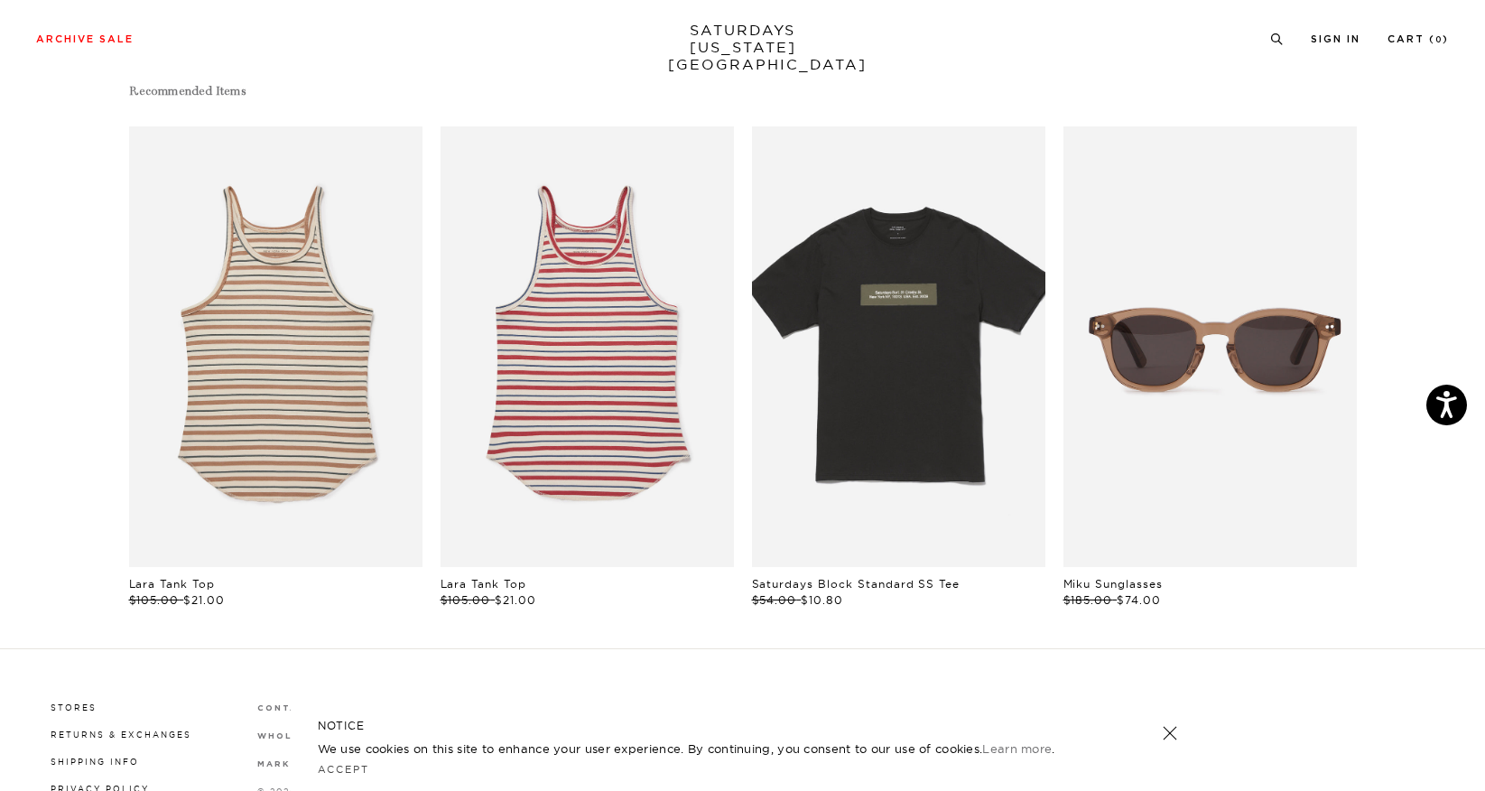
scroll to position [1081, 0]
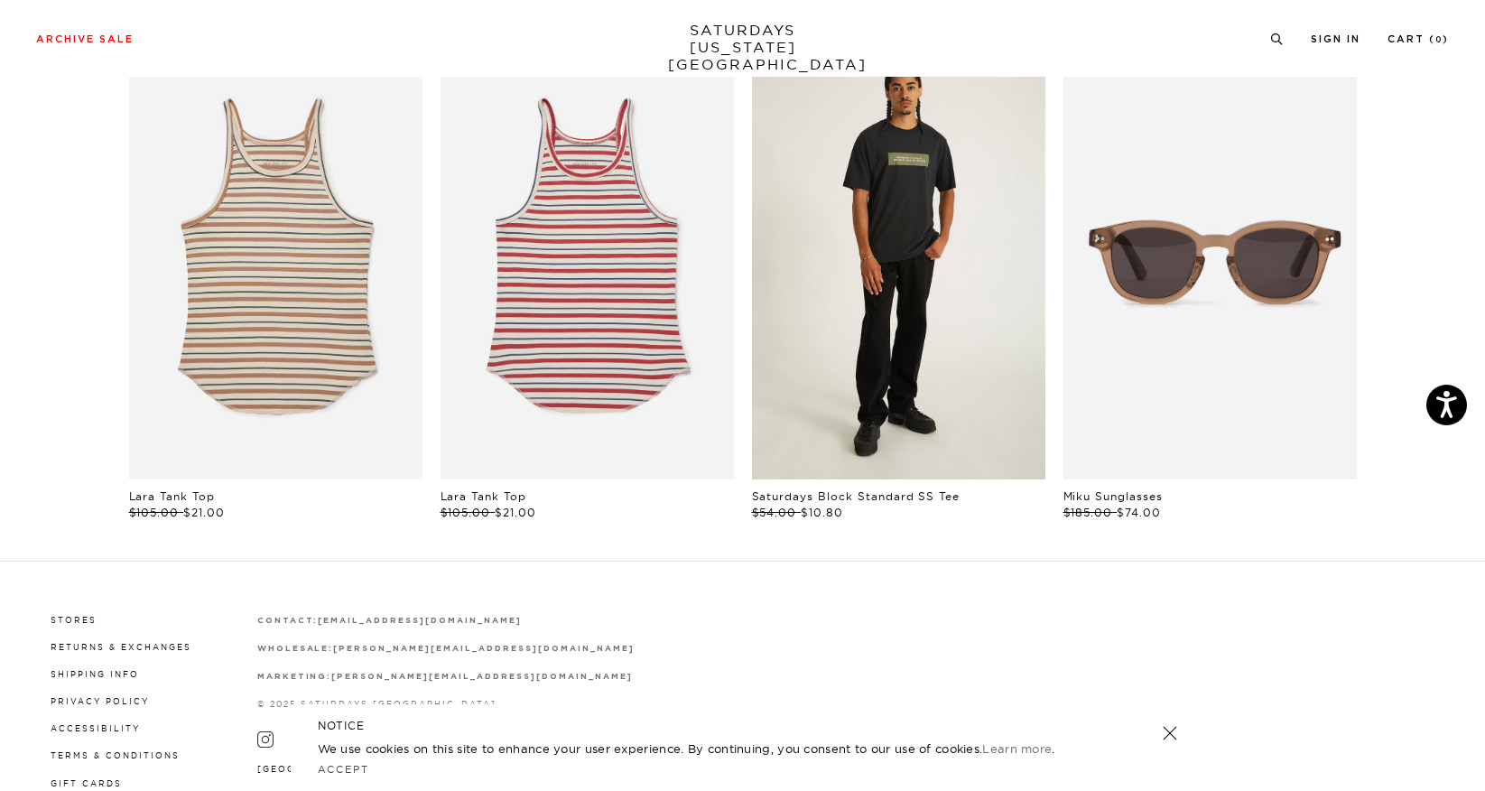
click at [851, 357] on link "files/MF2429ST03-BLACK_03.jpg" at bounding box center [898, 259] width 293 height 441
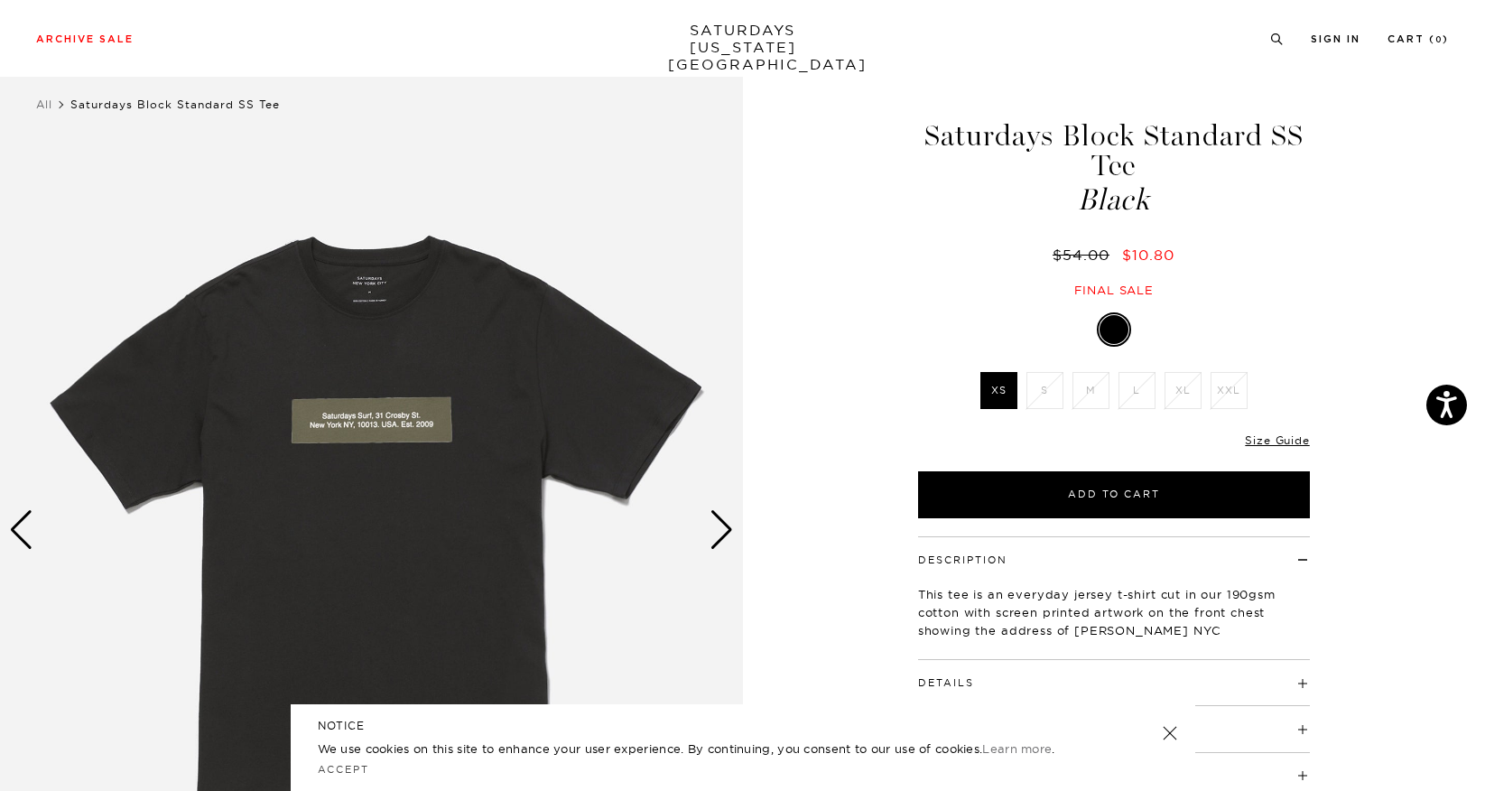
scroll to position [38, 0]
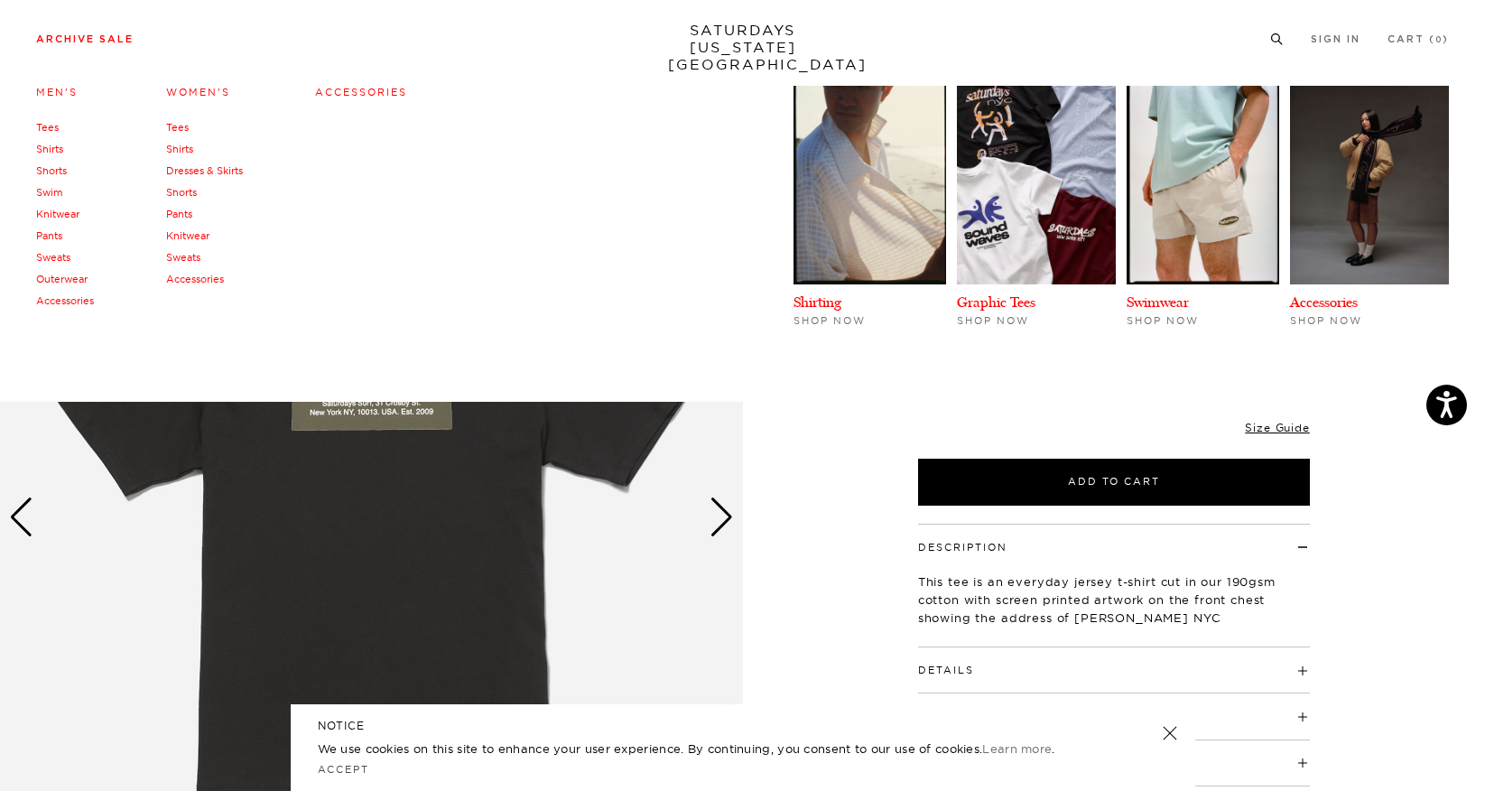
click at [51, 257] on link "Sweats" at bounding box center [53, 257] width 34 height 13
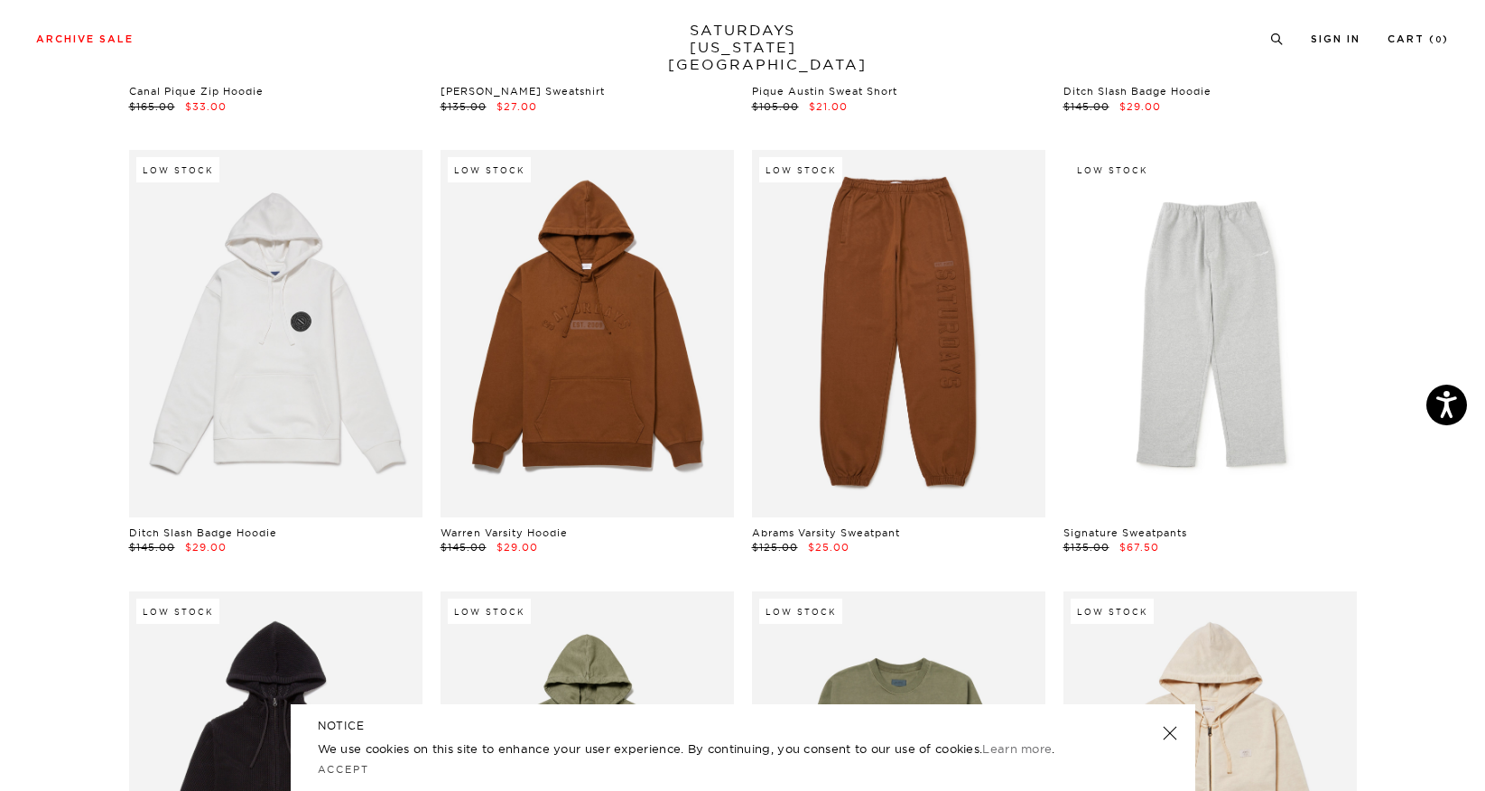
scroll to position [477, 4]
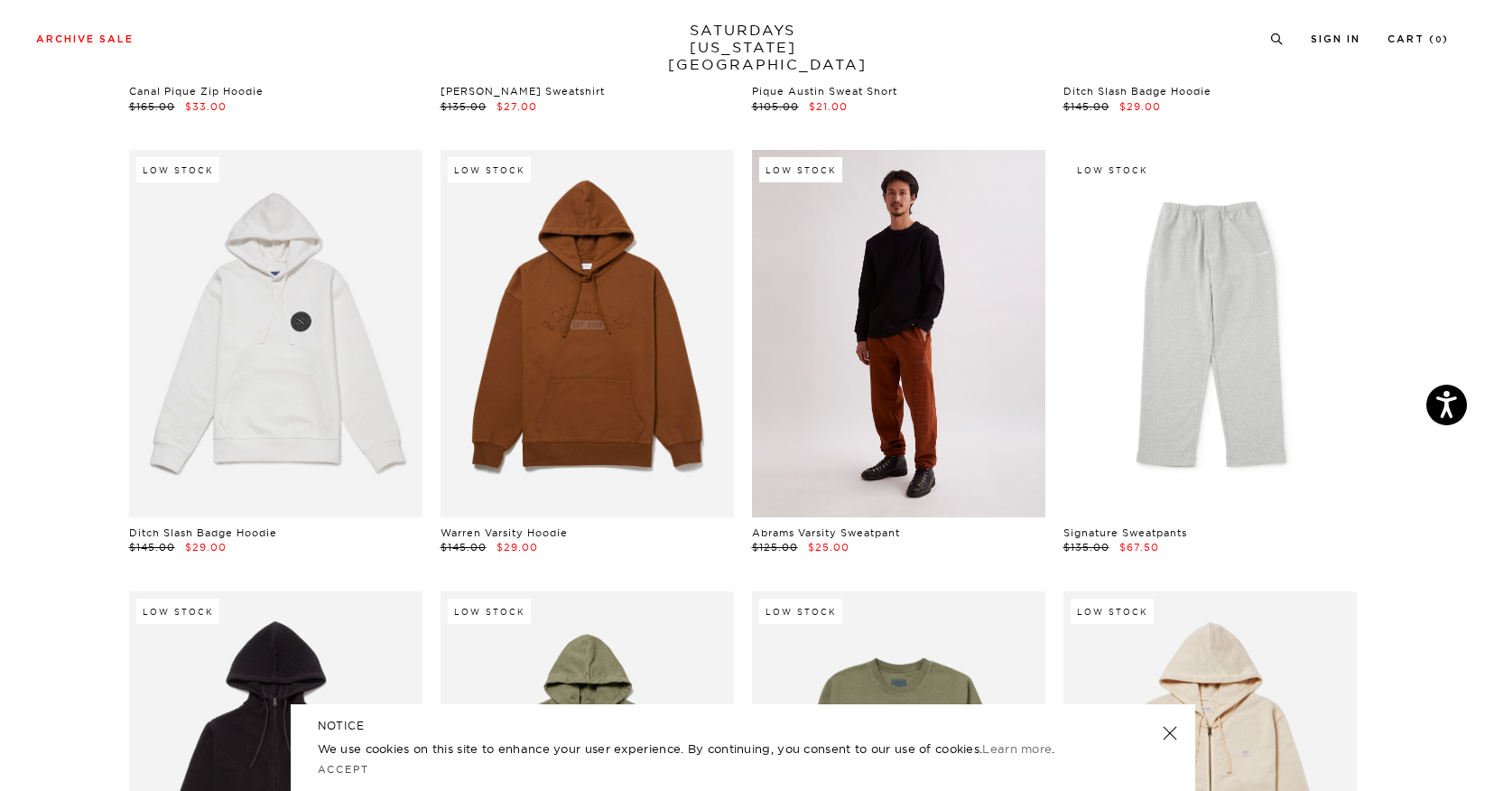
click at [824, 353] on link at bounding box center [898, 333] width 293 height 366
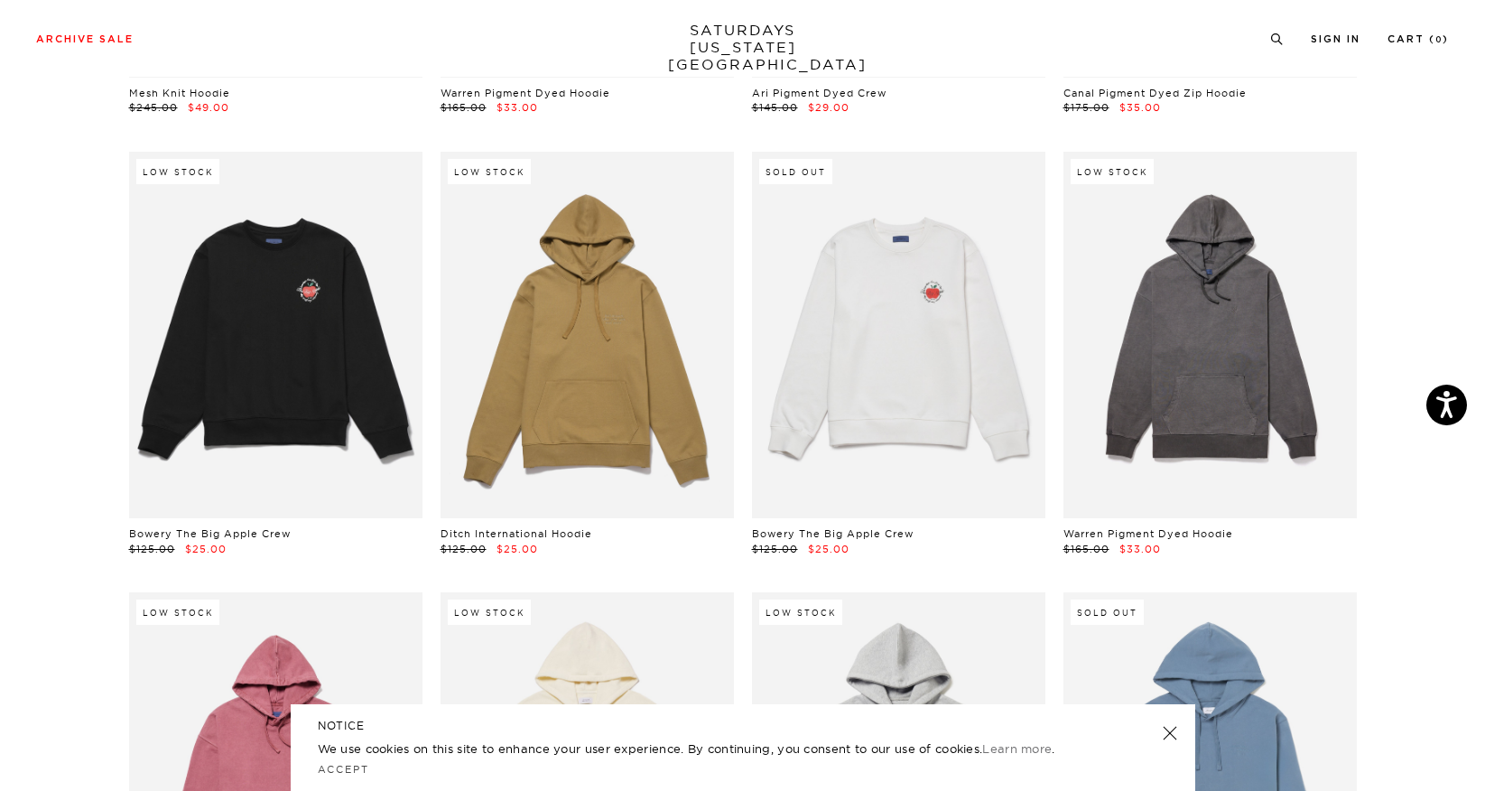
scroll to position [1358, 4]
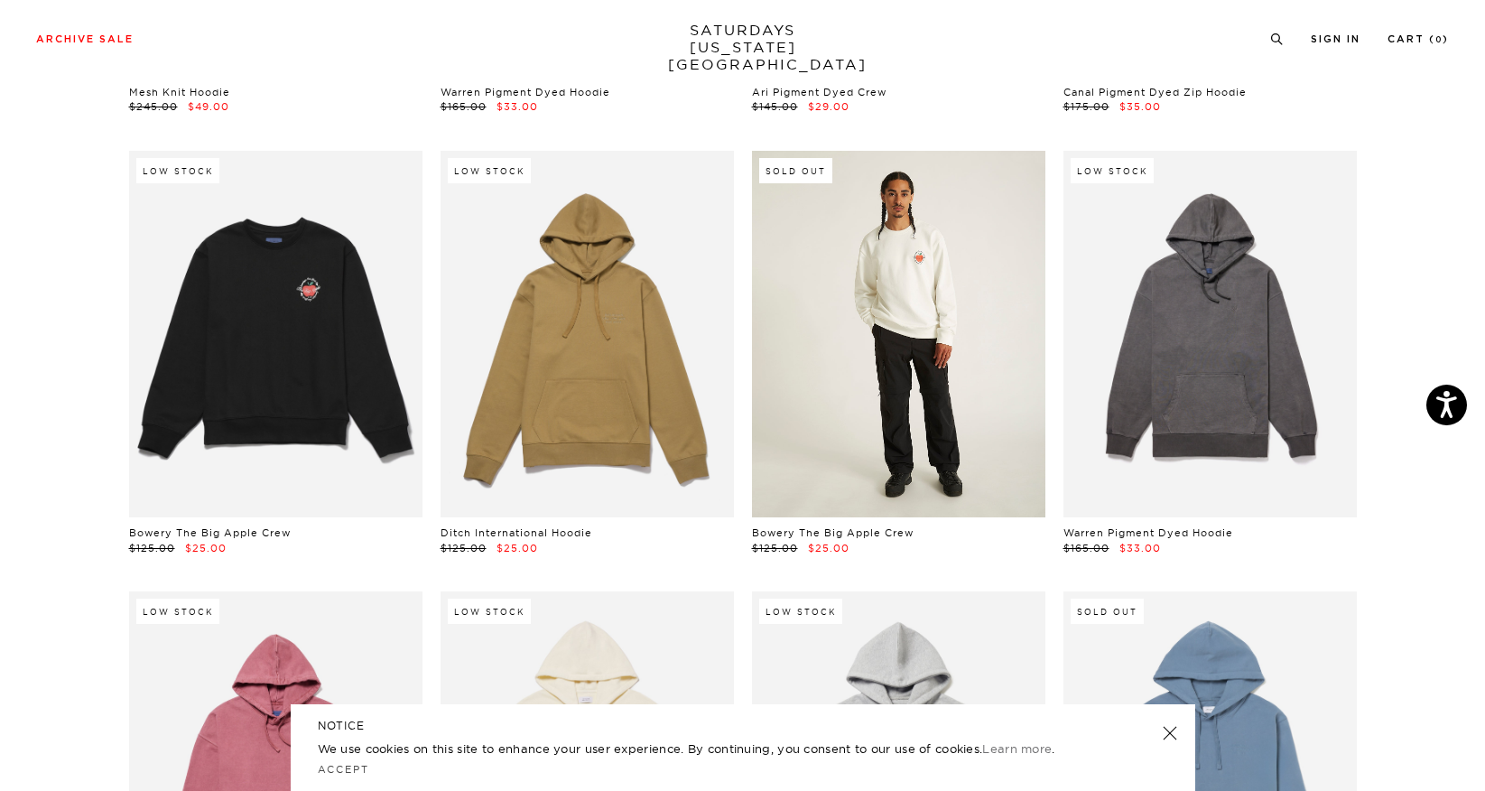
click at [853, 311] on link at bounding box center [898, 334] width 293 height 366
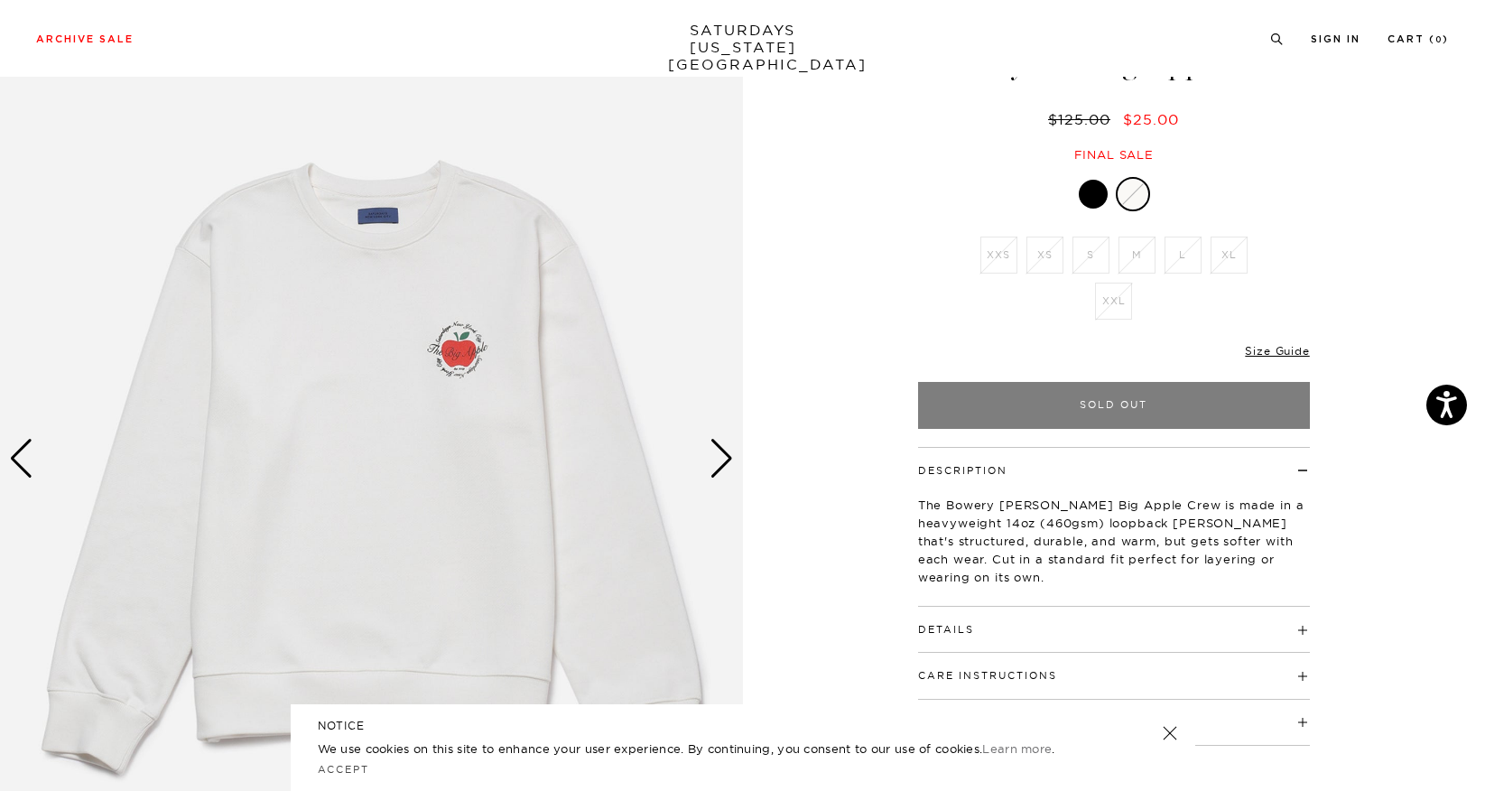
scroll to position [109, 0]
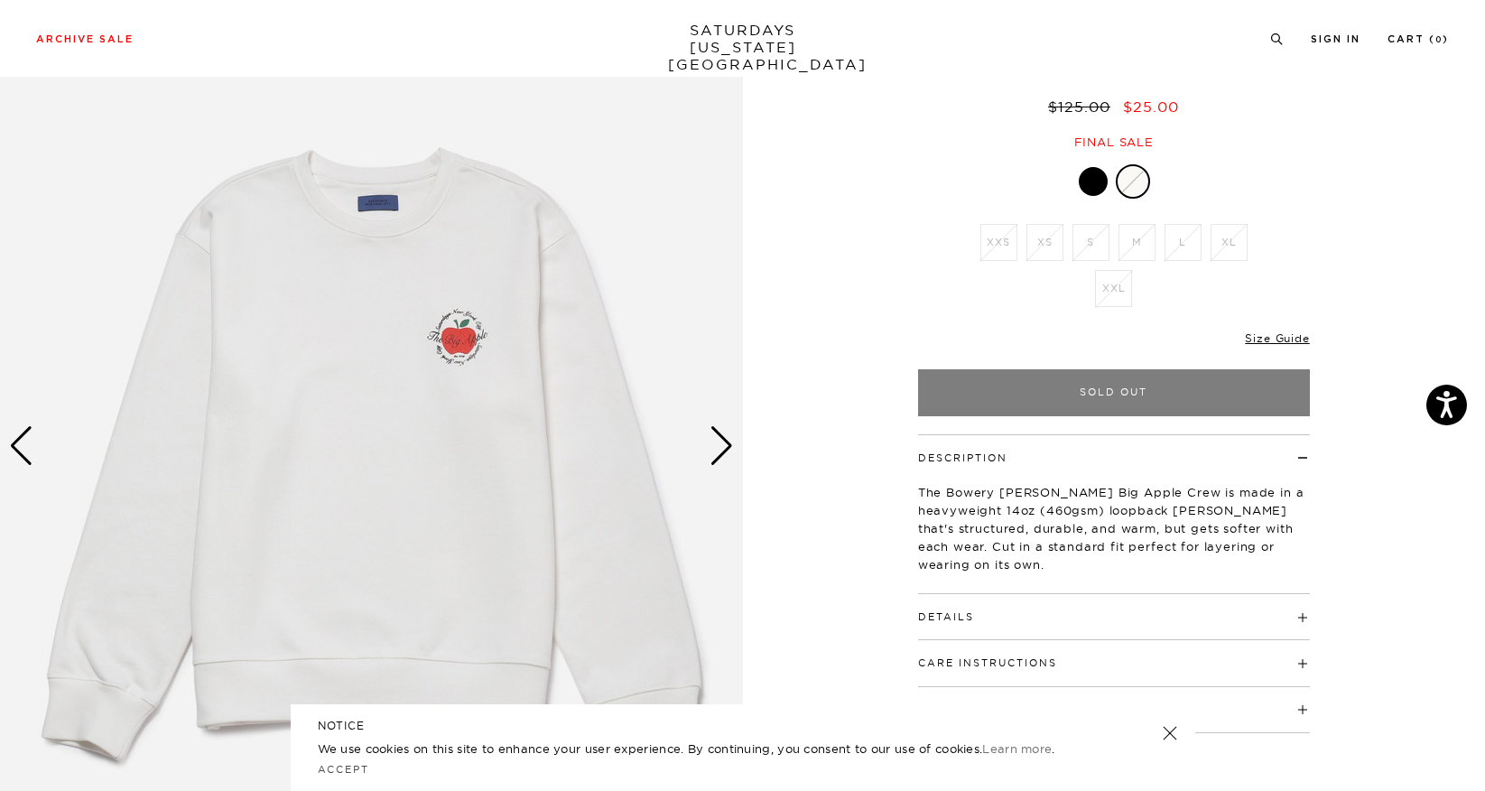
click at [1094, 180] on div at bounding box center [1093, 181] width 29 height 29
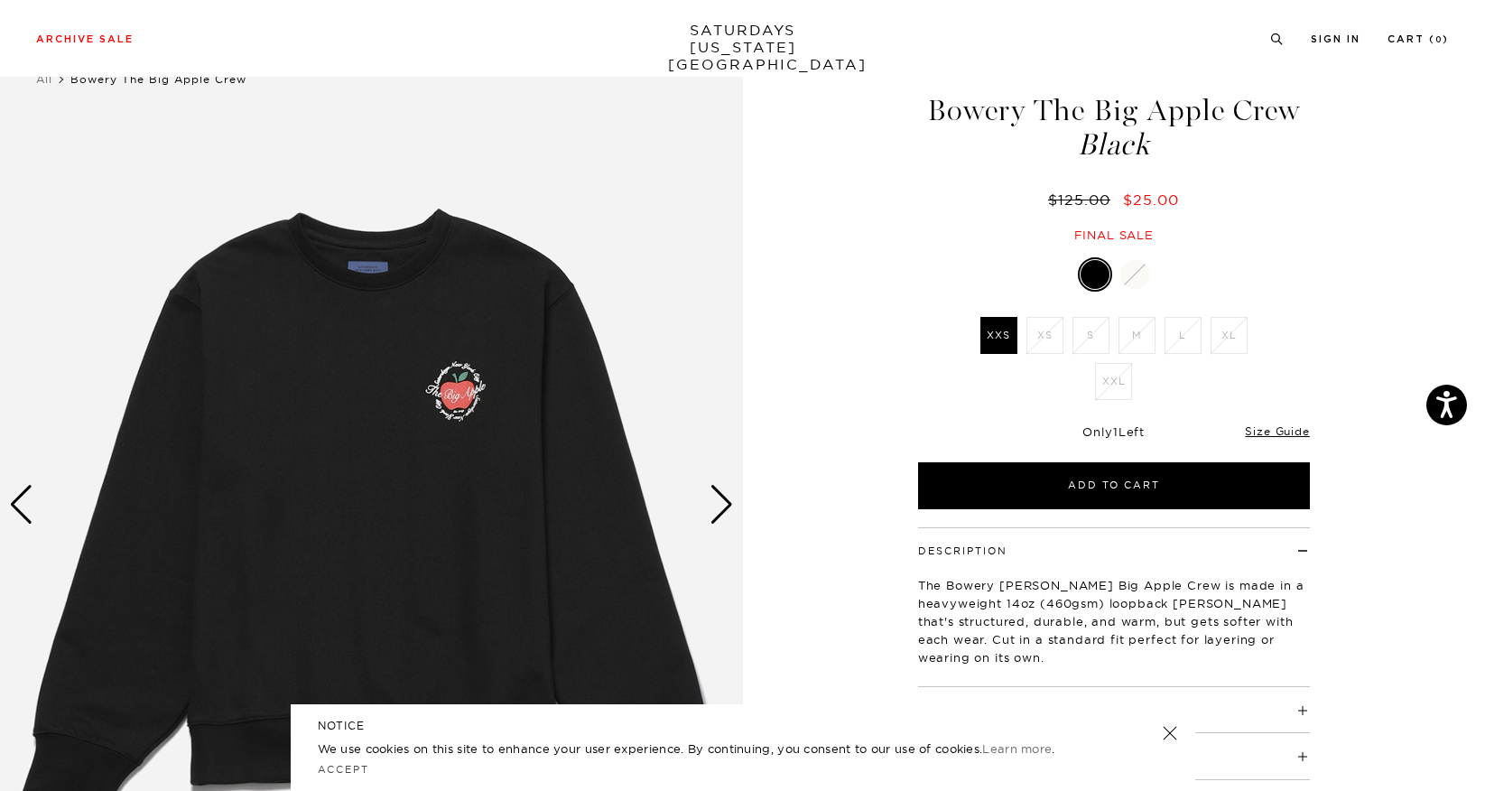
scroll to position [84, 0]
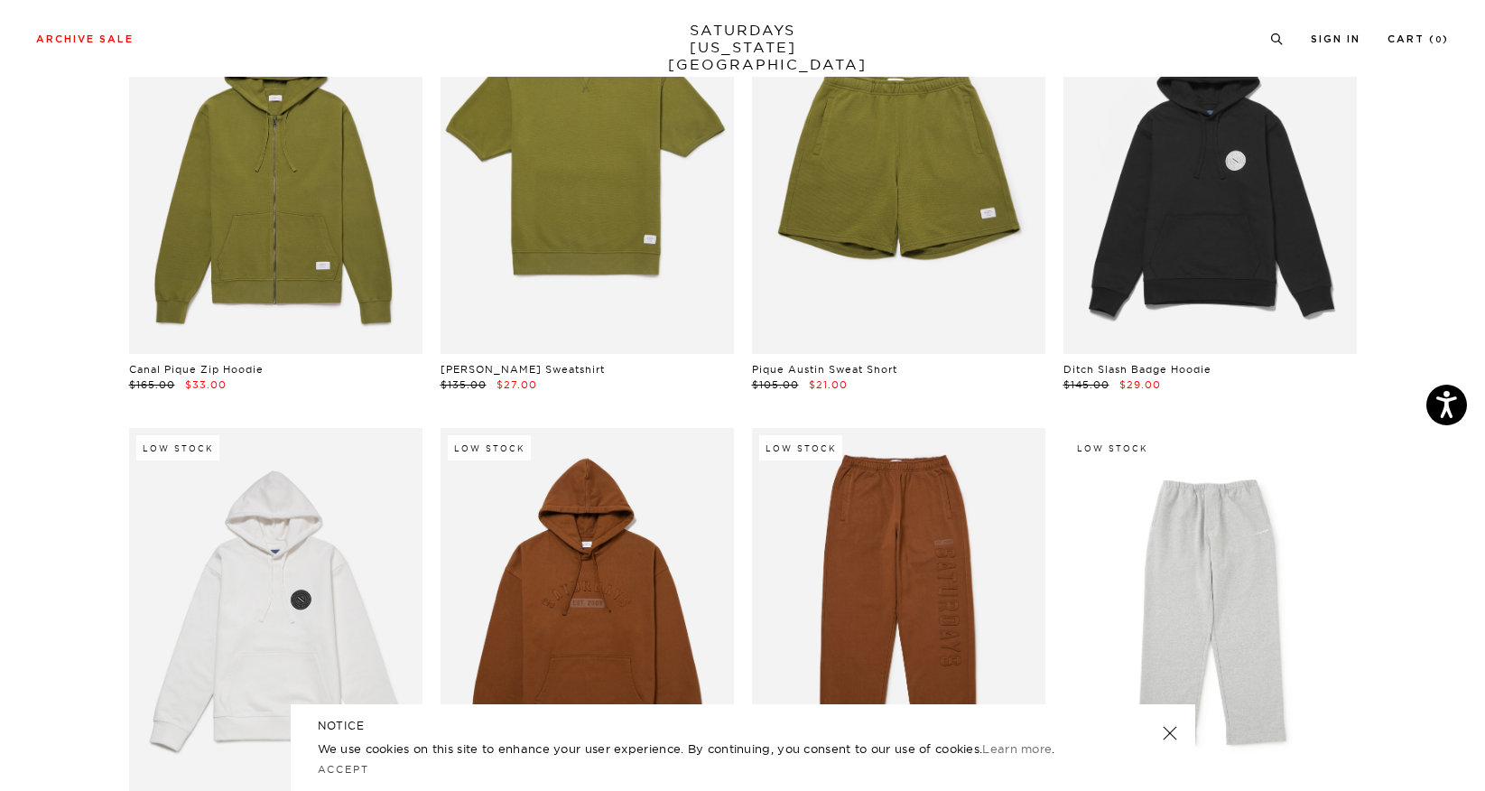
scroll to position [0, 4]
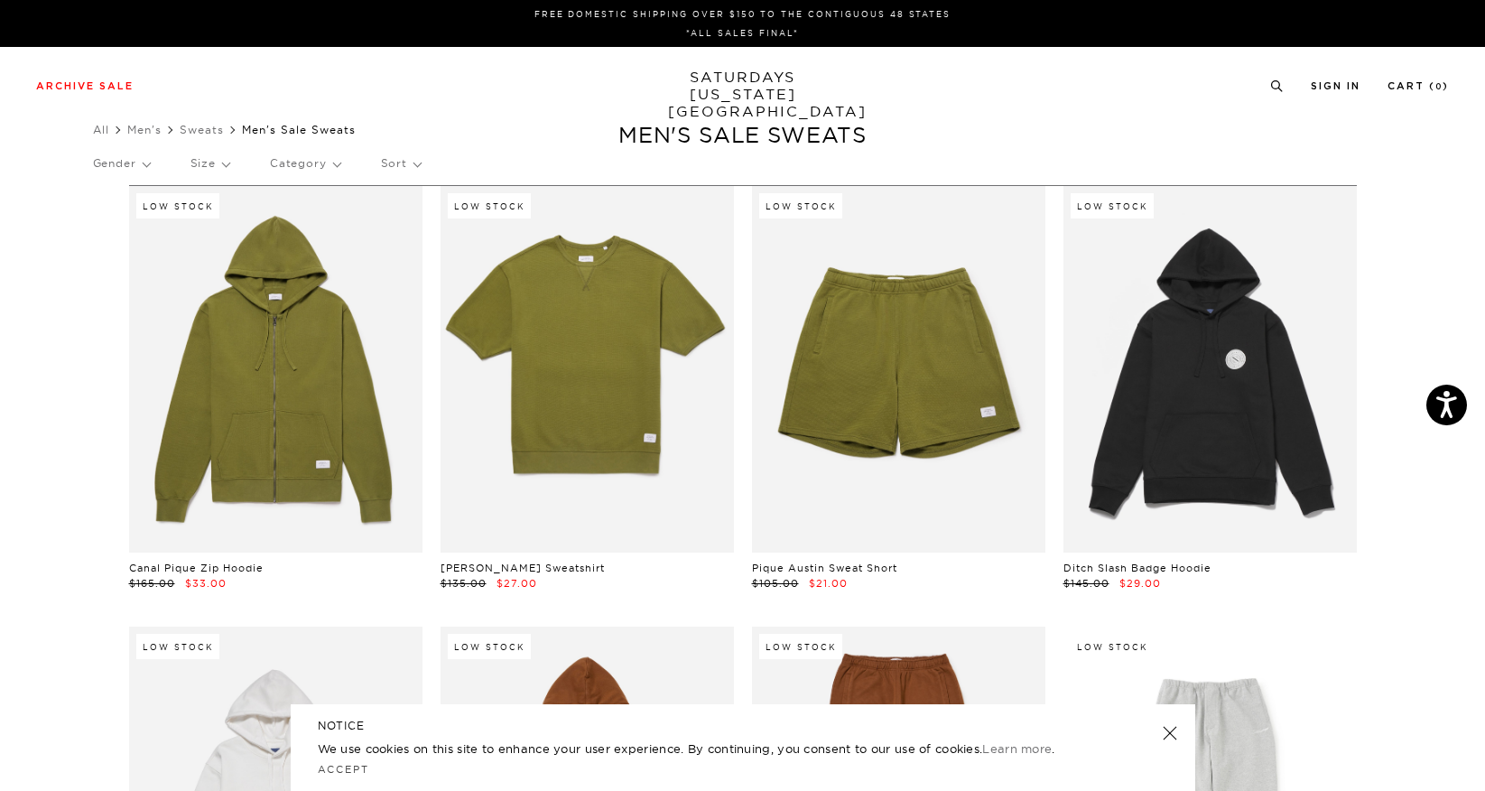
click at [227, 163] on p "Size" at bounding box center [209, 164] width 39 height 42
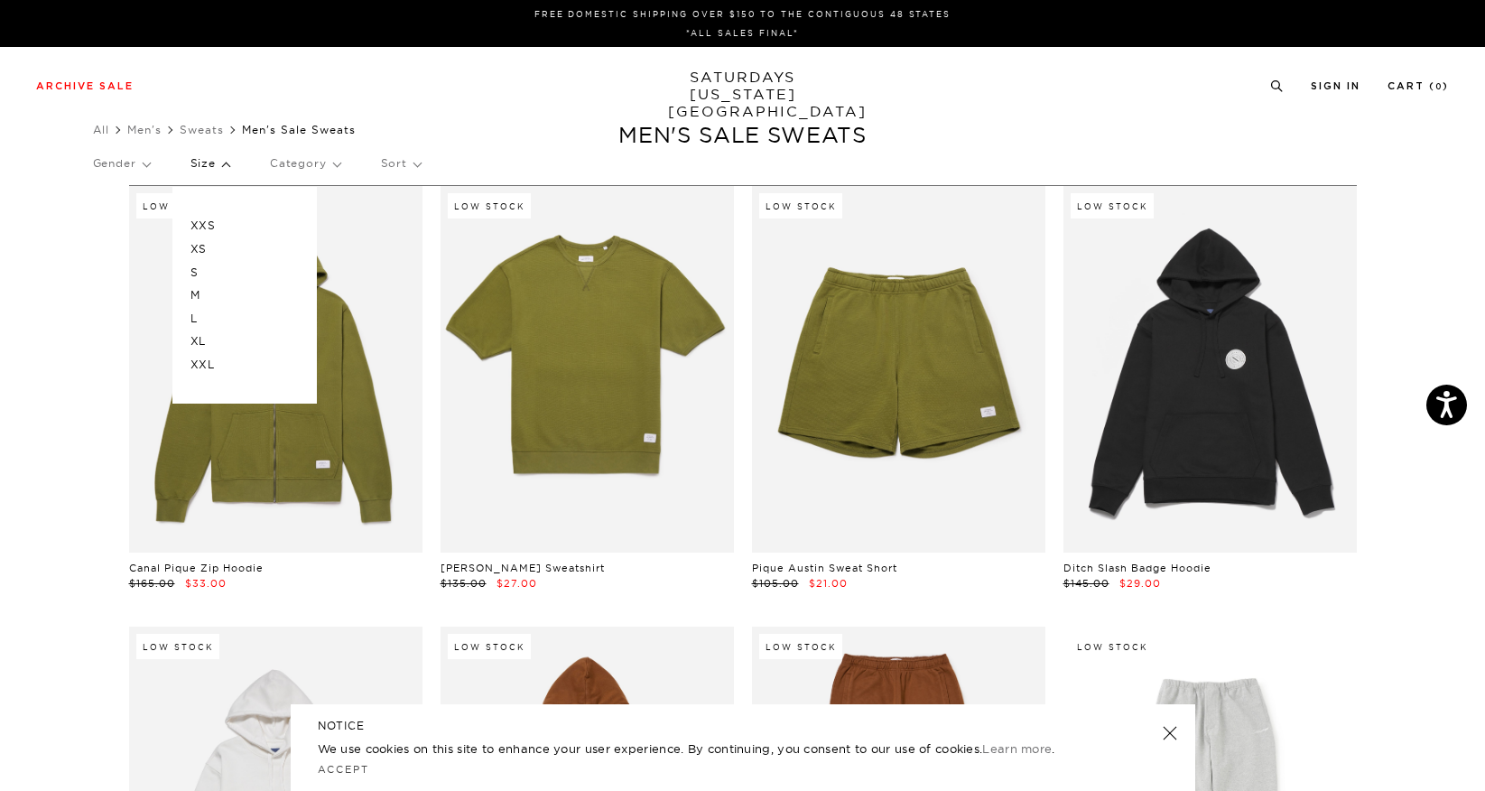
click at [197, 342] on p "XL" at bounding box center [244, 340] width 108 height 23
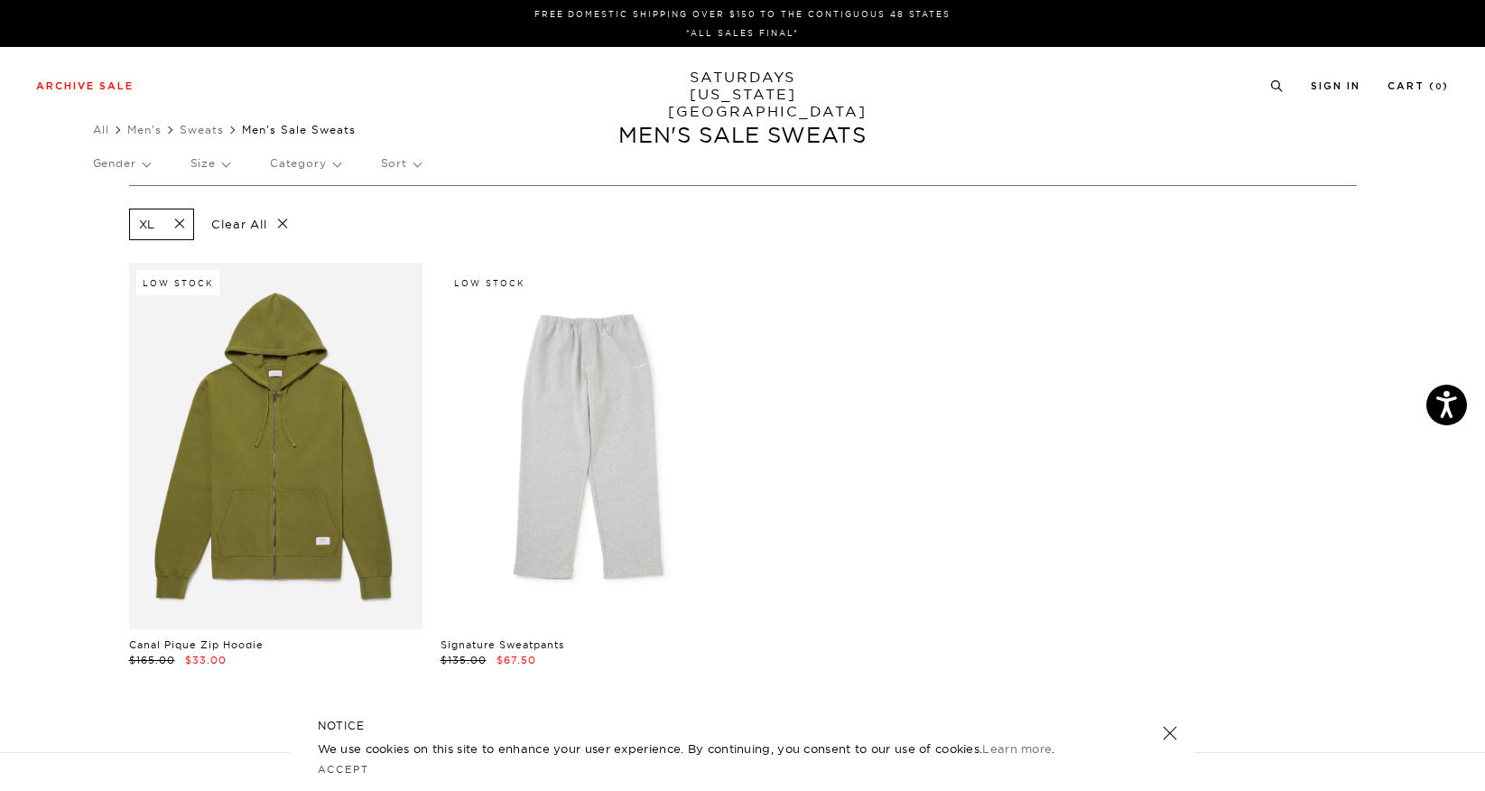
click at [223, 162] on p "Size" at bounding box center [209, 164] width 39 height 42
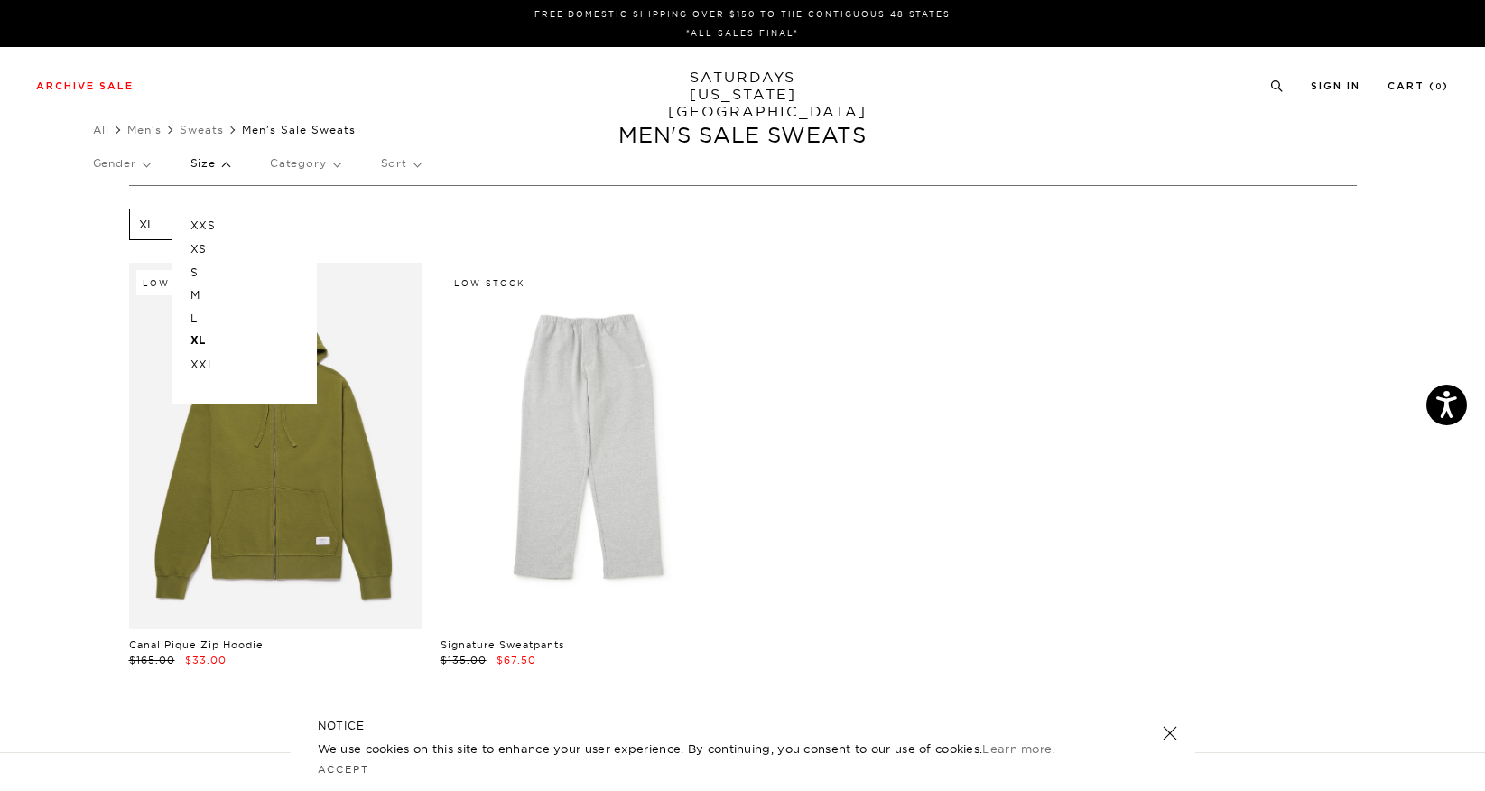
click at [199, 321] on p "L" at bounding box center [244, 318] width 108 height 23
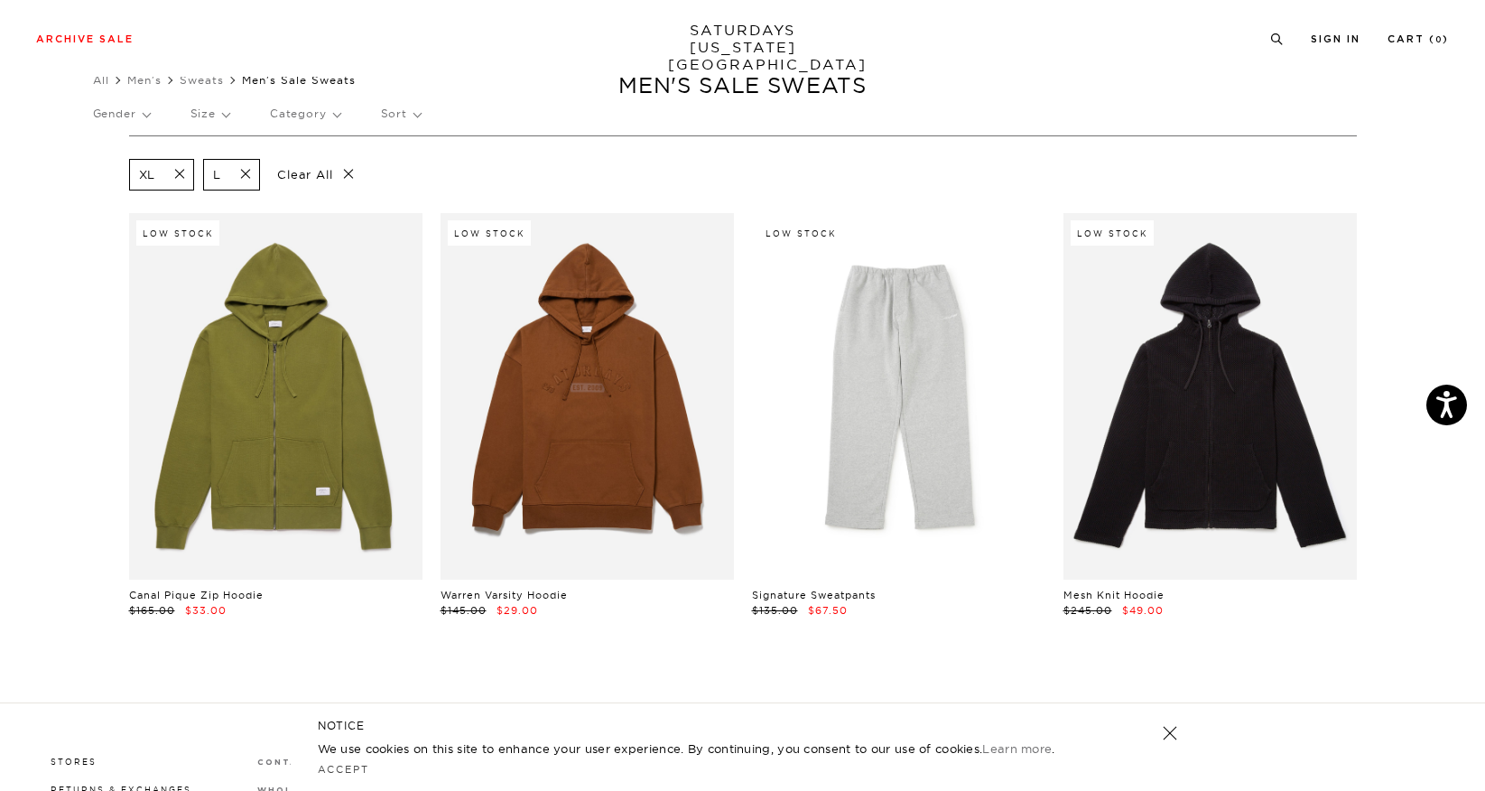
scroll to position [48, 2]
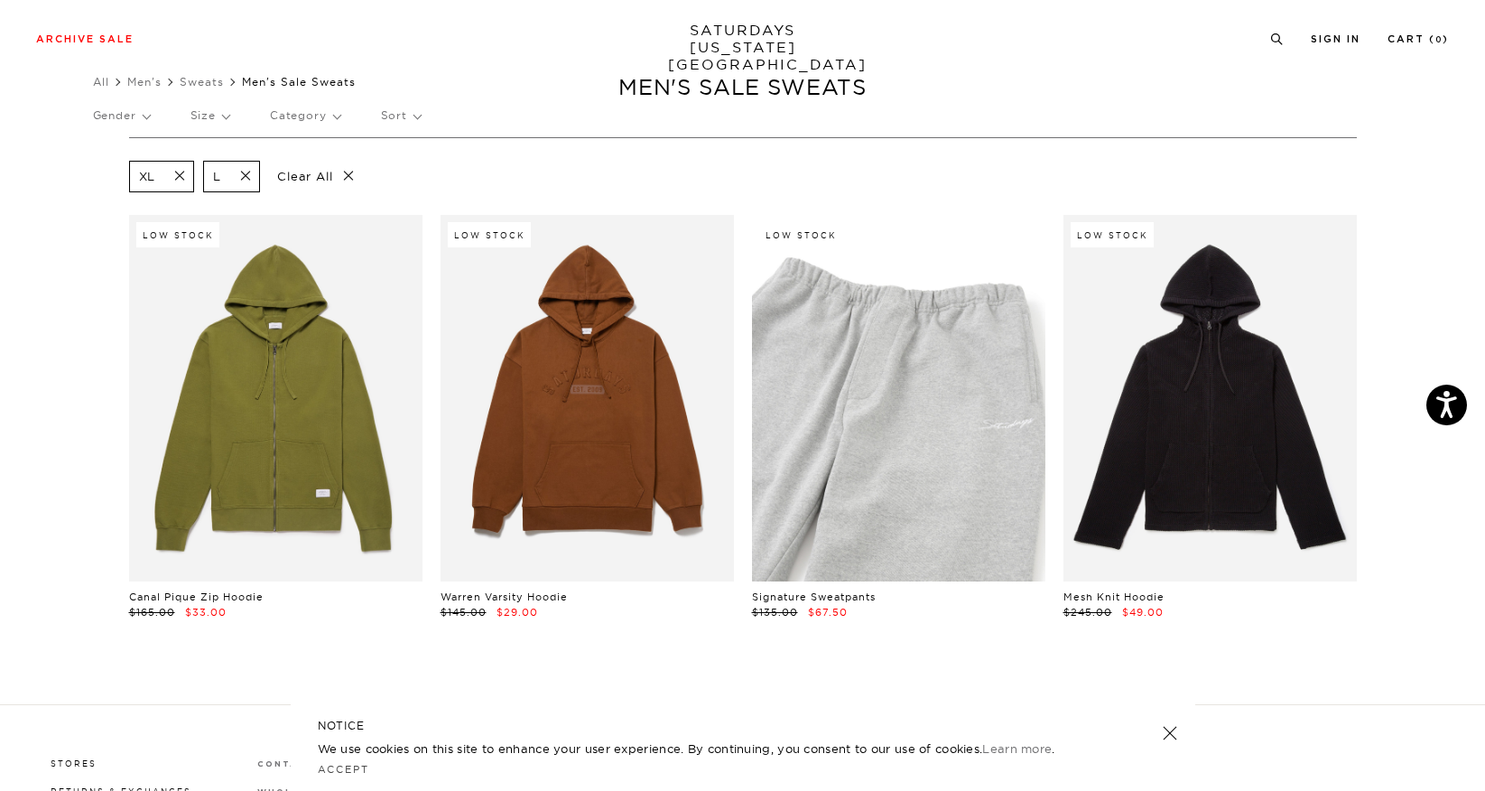
click at [820, 397] on link at bounding box center [898, 398] width 293 height 366
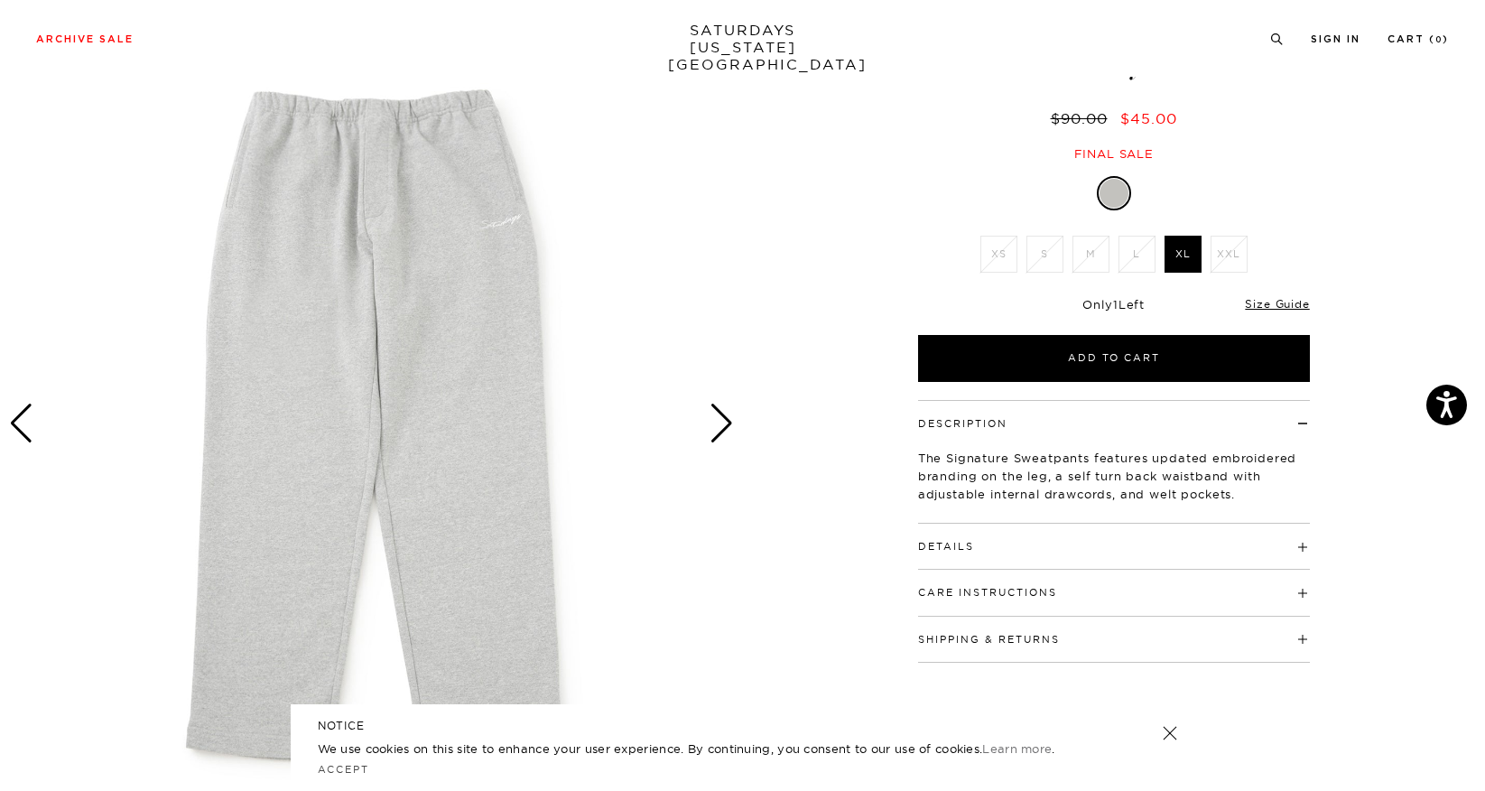
scroll to position [64, 0]
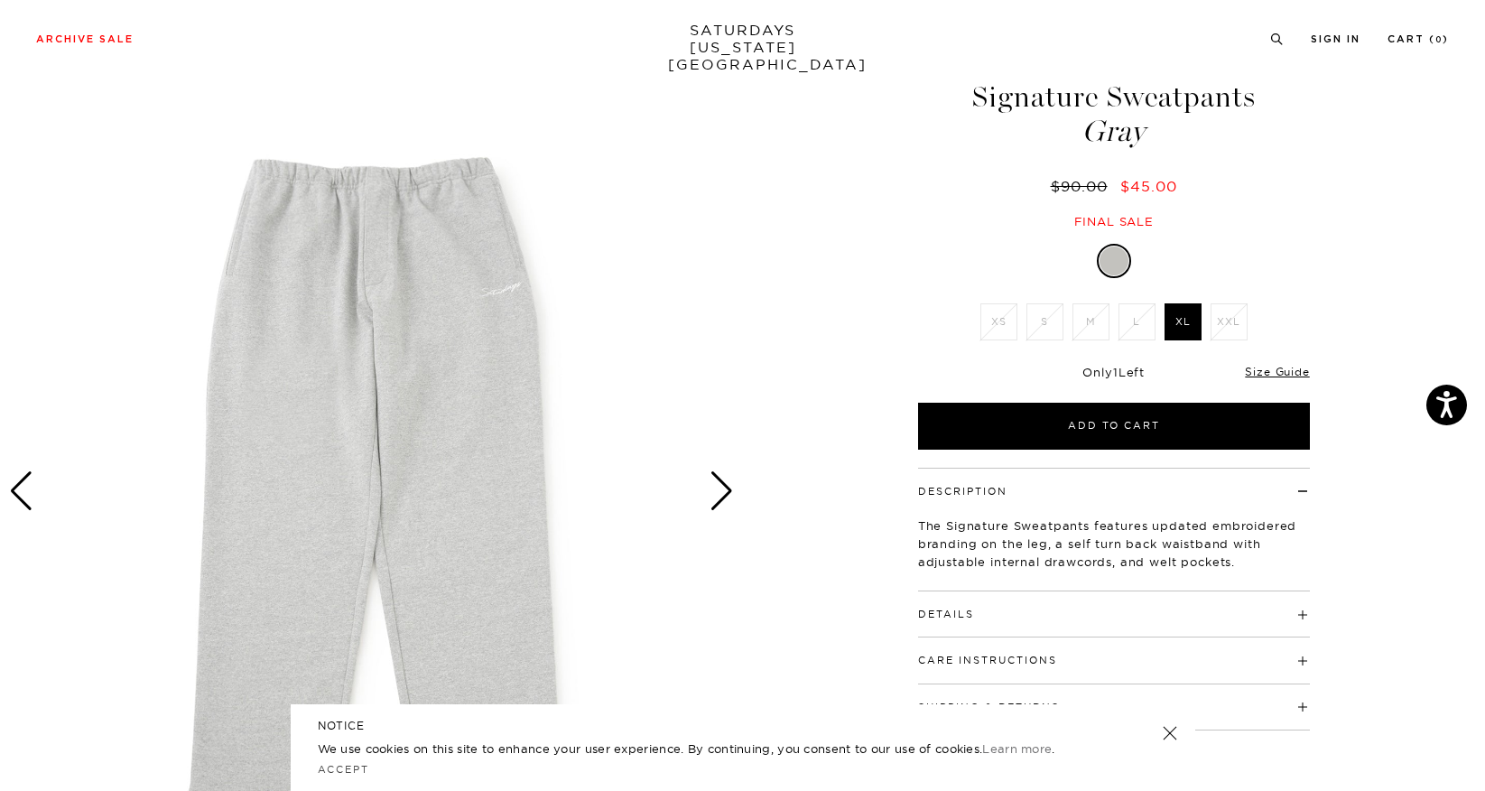
click at [720, 492] on div "Next slide" at bounding box center [722, 491] width 24 height 40
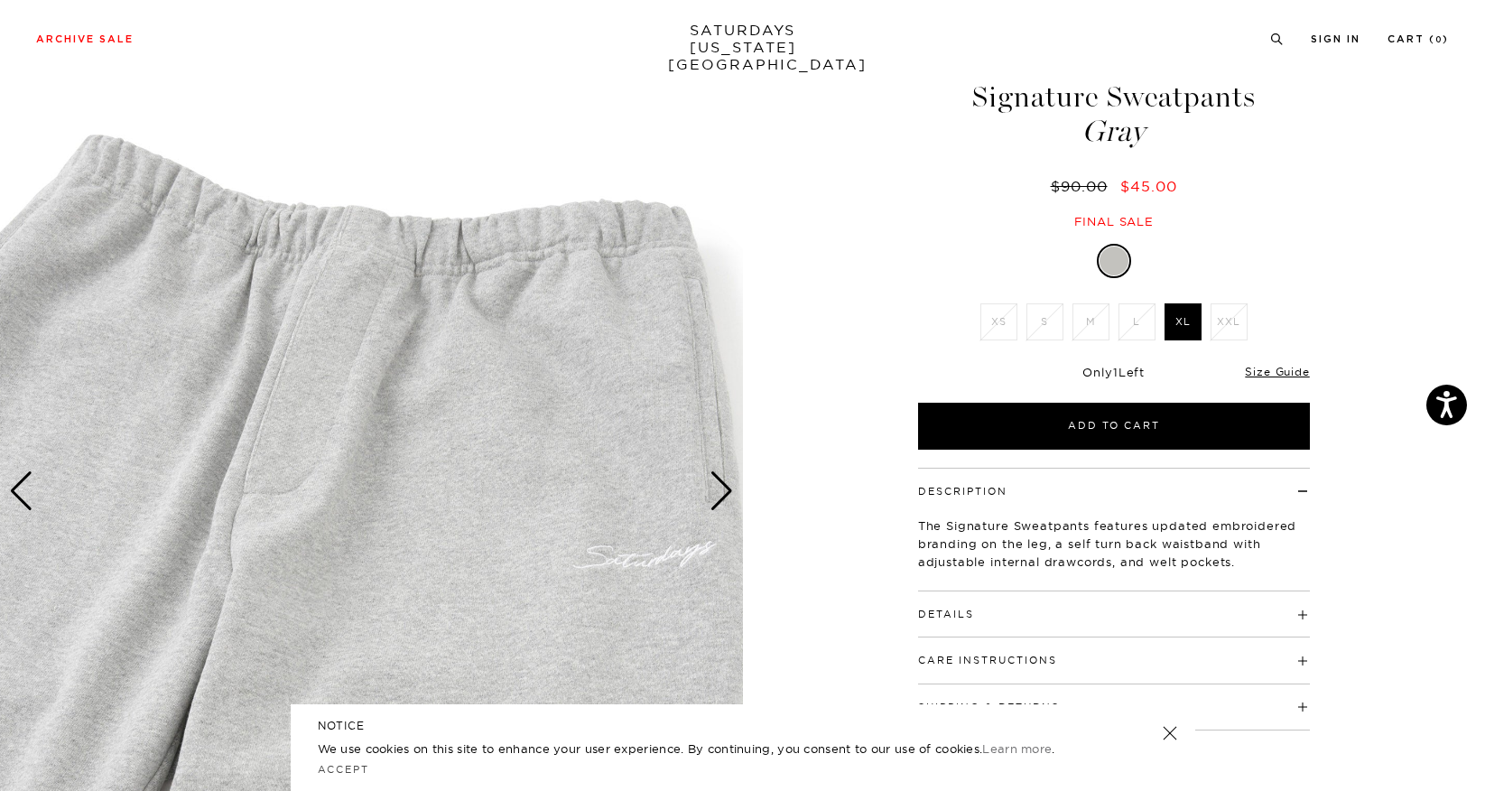
click at [720, 492] on div "Next slide" at bounding box center [722, 491] width 24 height 40
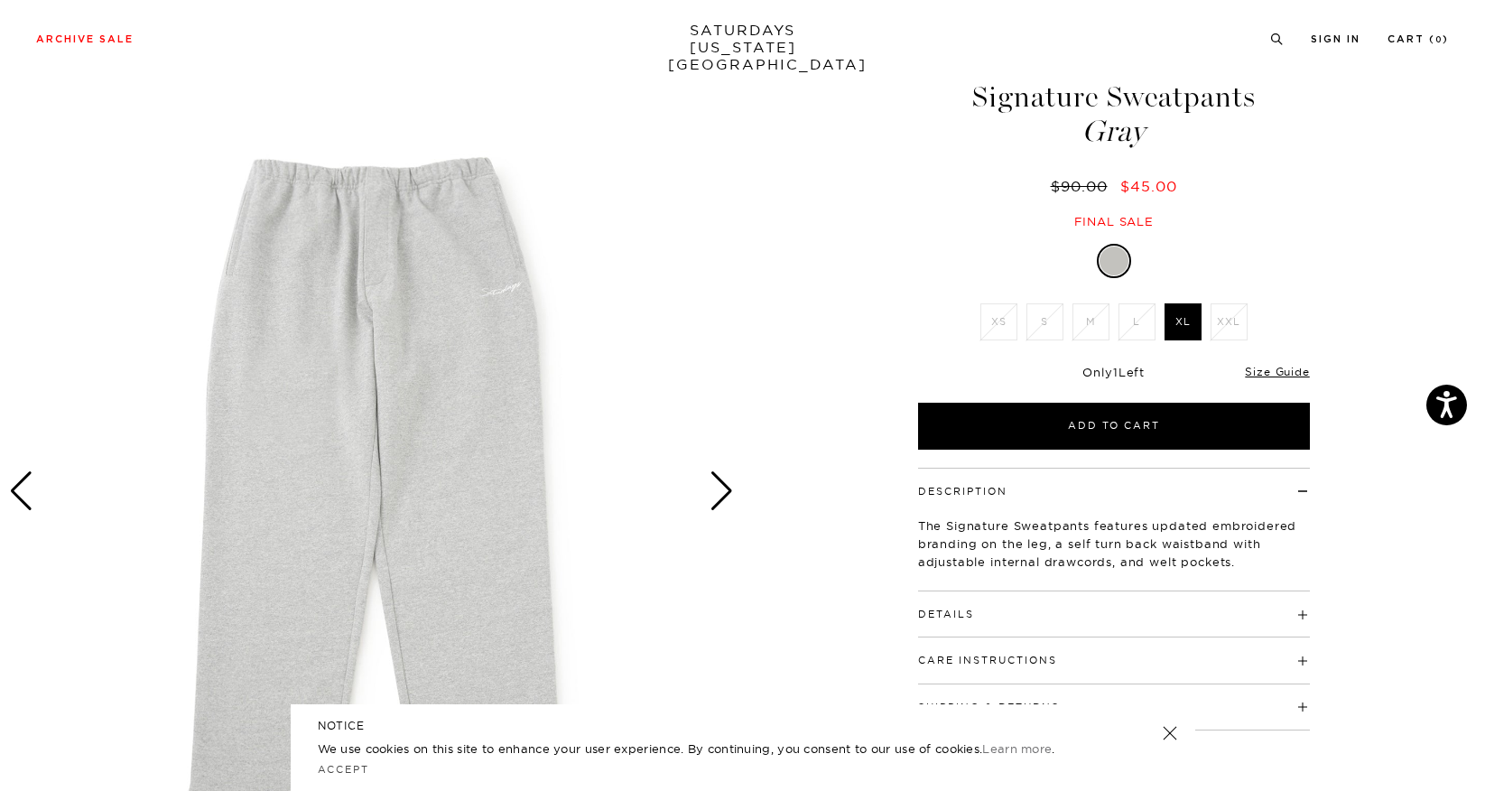
click at [720, 492] on div "Next slide" at bounding box center [722, 491] width 24 height 40
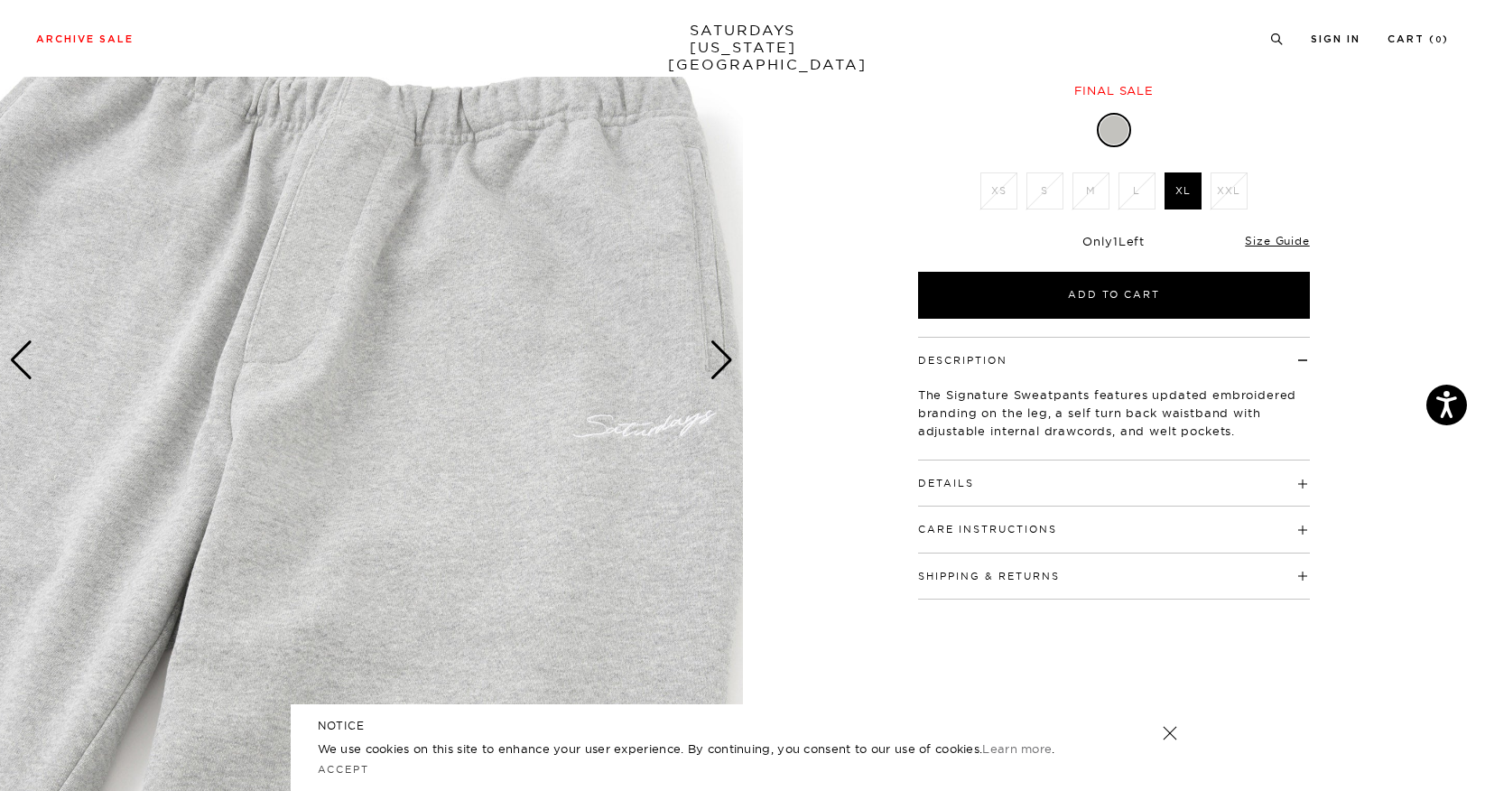
scroll to position [0, 0]
